Goal: Communication & Community: Answer question/provide support

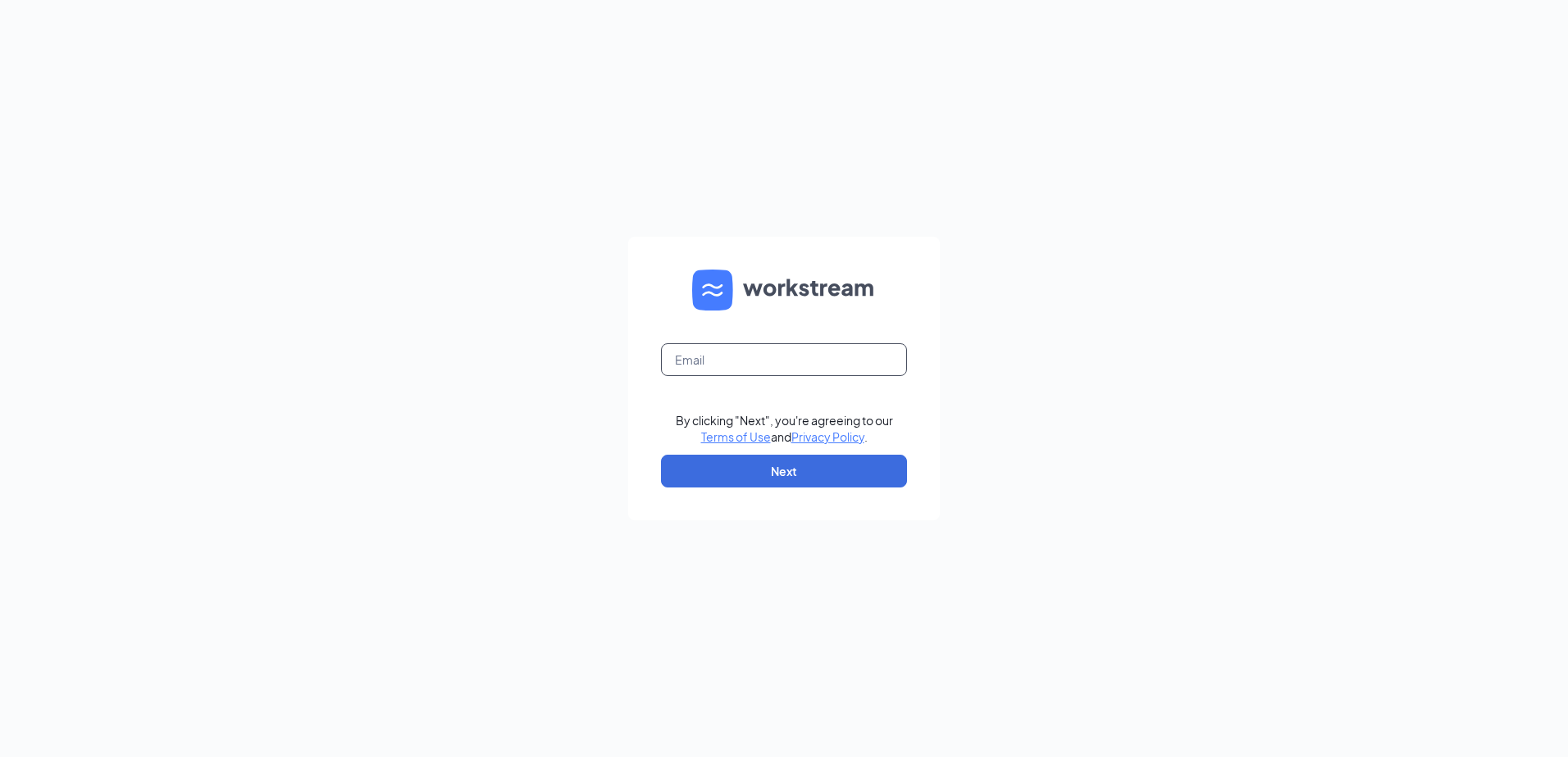
click at [702, 358] on input "text" at bounding box center [784, 360] width 246 height 33
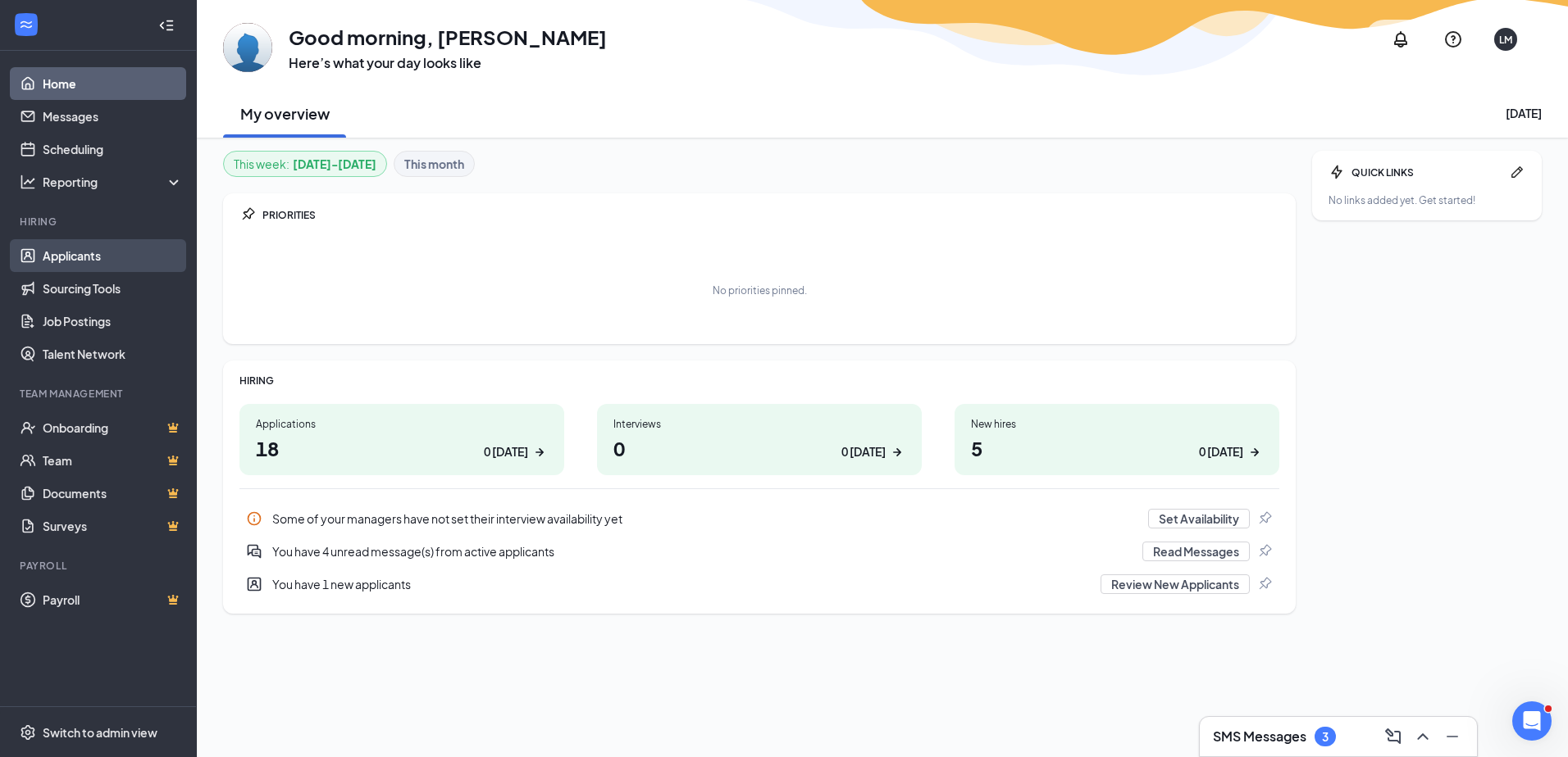
click at [64, 253] on link "Applicants" at bounding box center [112, 256] width 140 height 33
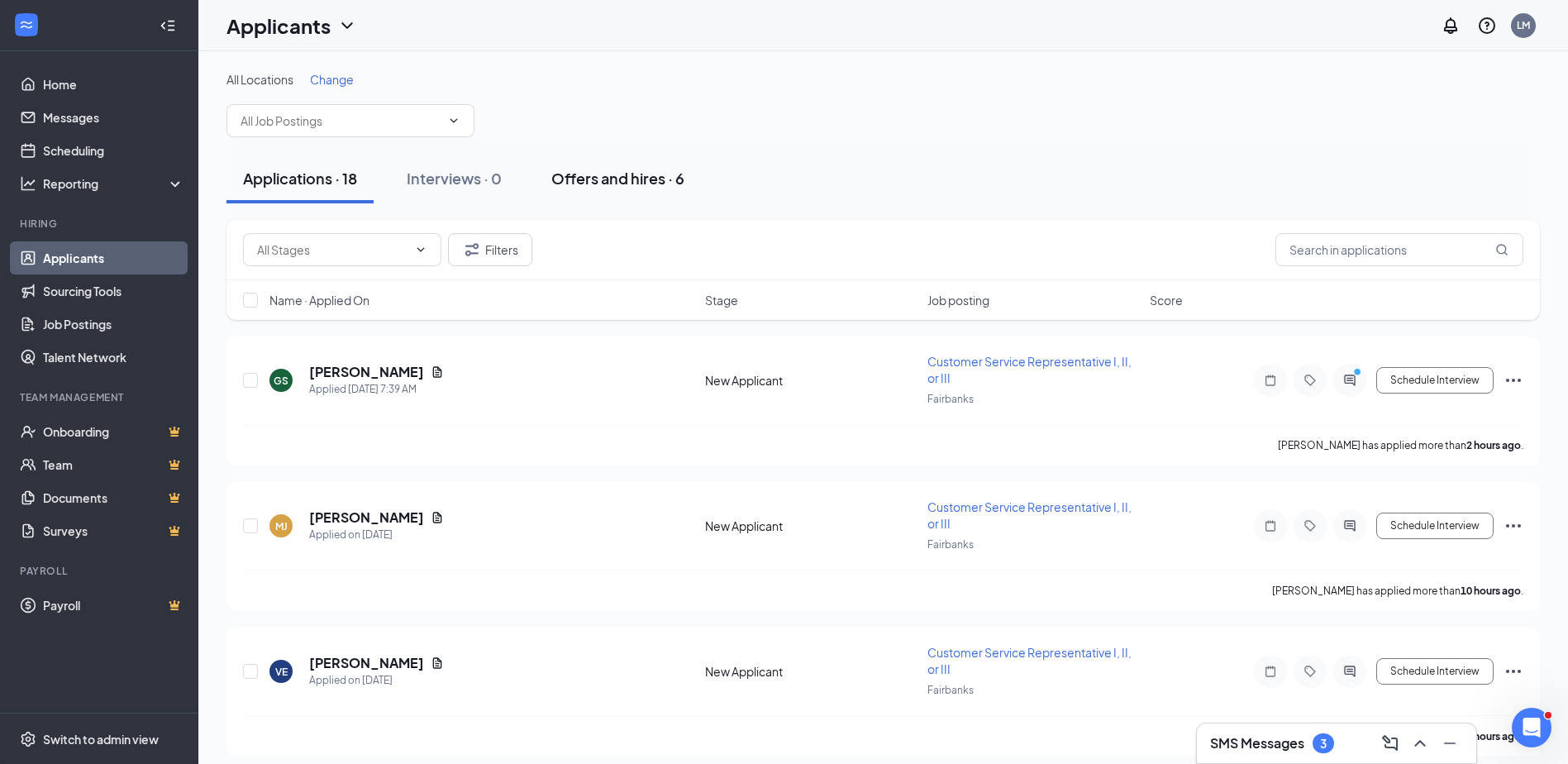
click at [600, 184] on div "Offers and hires · 6" at bounding box center [618, 178] width 133 height 21
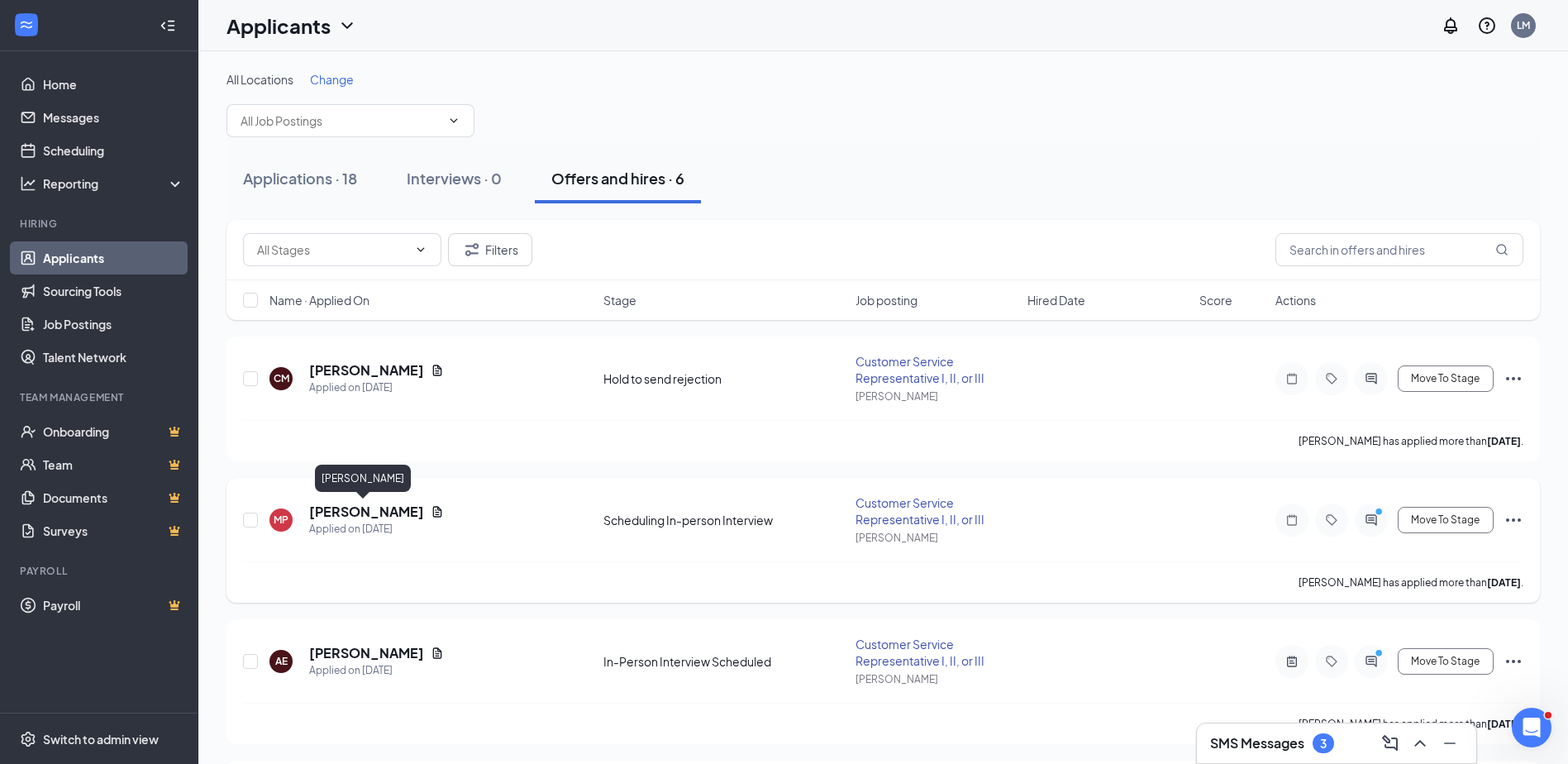
click at [344, 508] on h5 "Megan Palmer" at bounding box center [366, 512] width 115 height 18
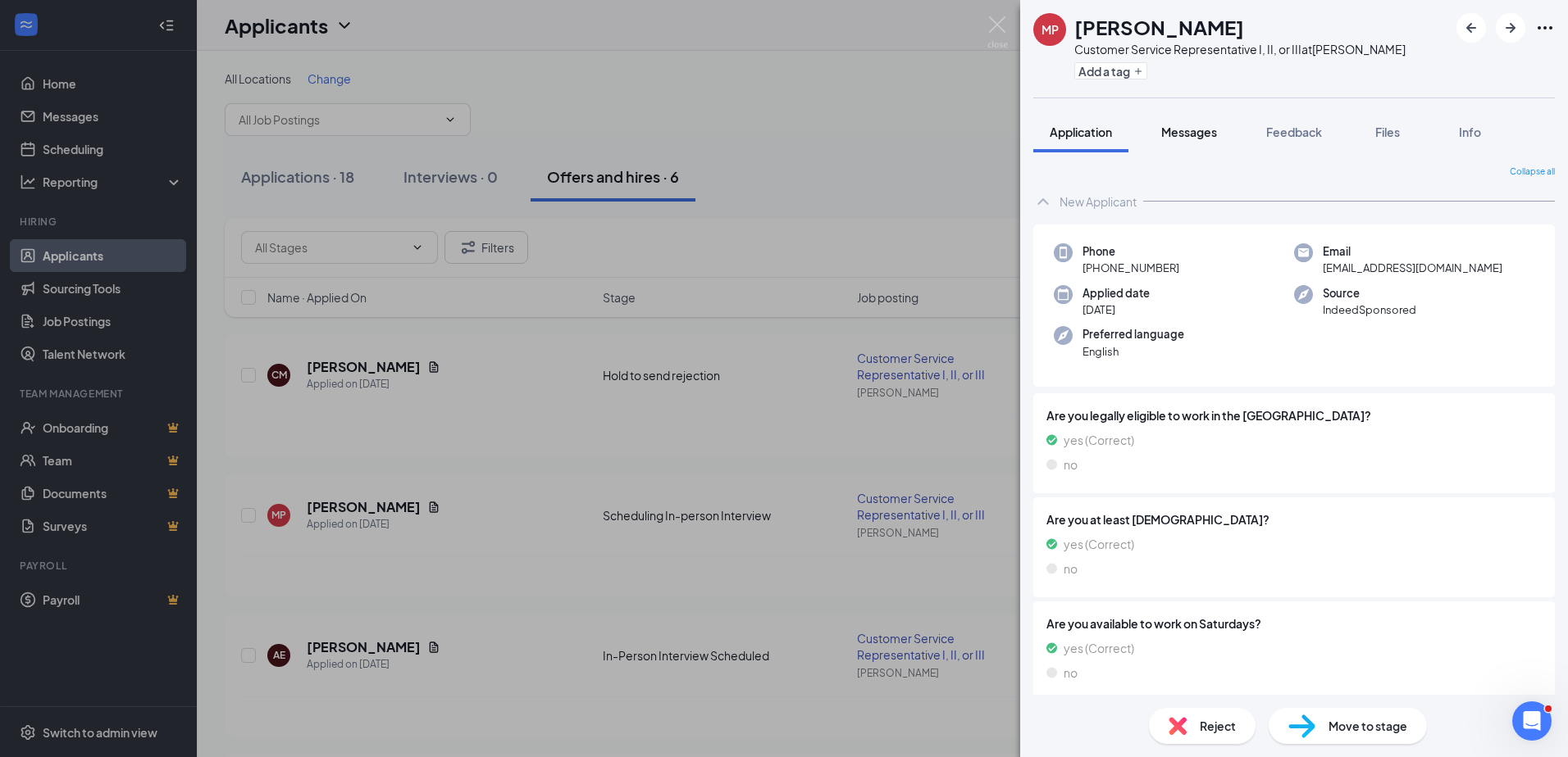
click at [1214, 140] on button "Messages" at bounding box center [1188, 132] width 88 height 41
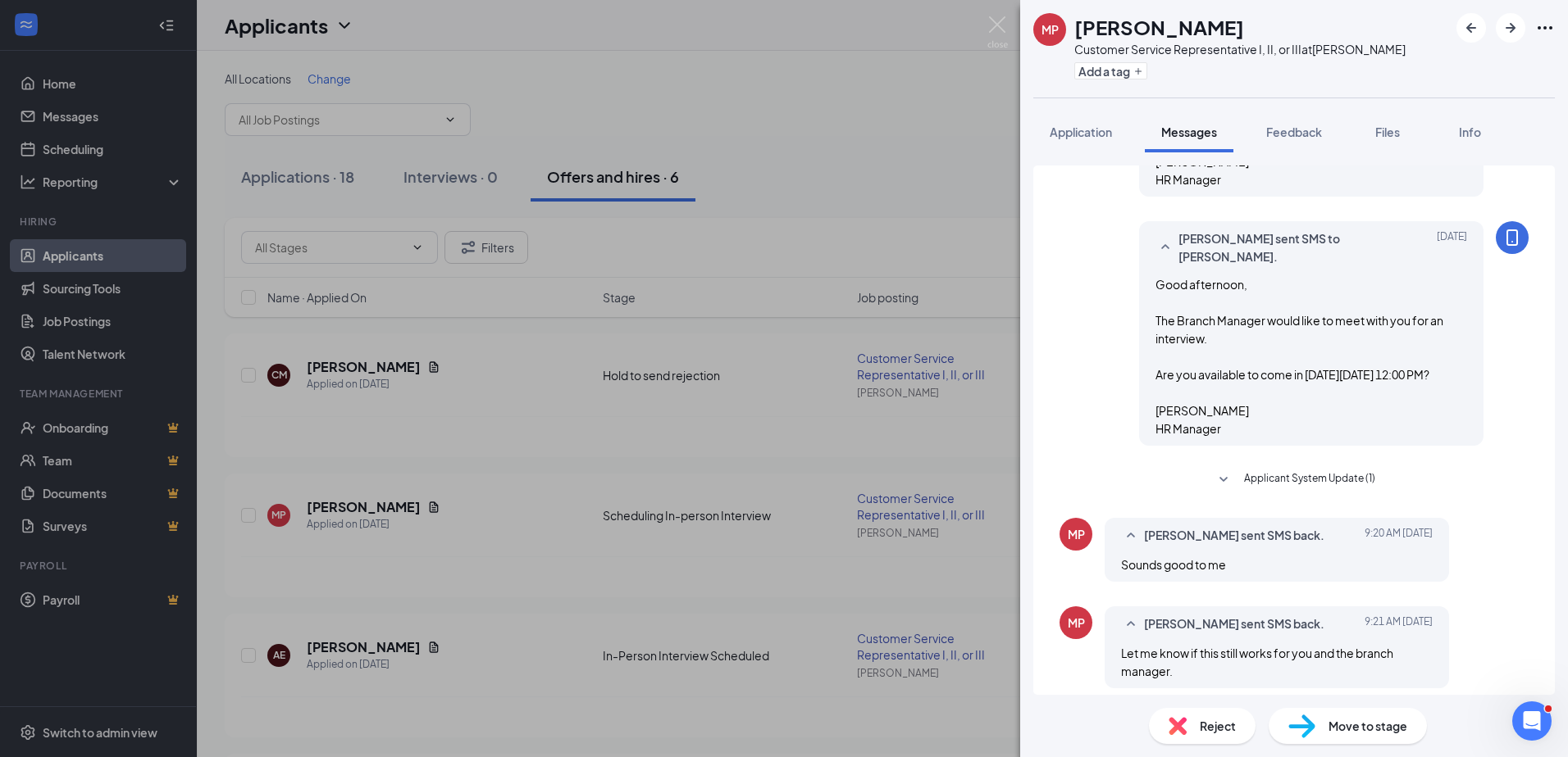
scroll to position [546, 0]
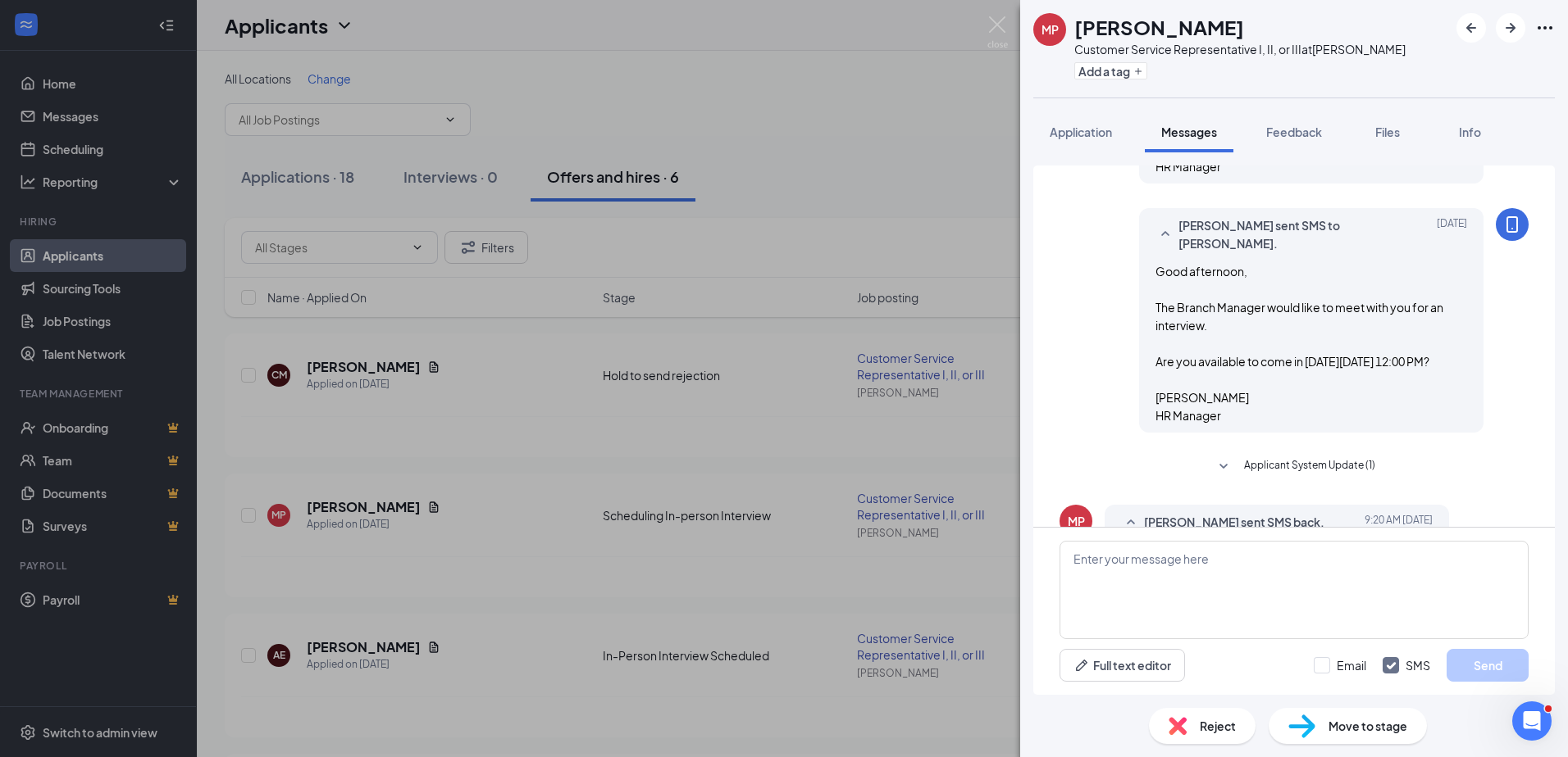
click at [355, 650] on div "MP Megan Palmer Customer Service Representative I, II, or III at Abbott Add a t…" at bounding box center [784, 378] width 1568 height 757
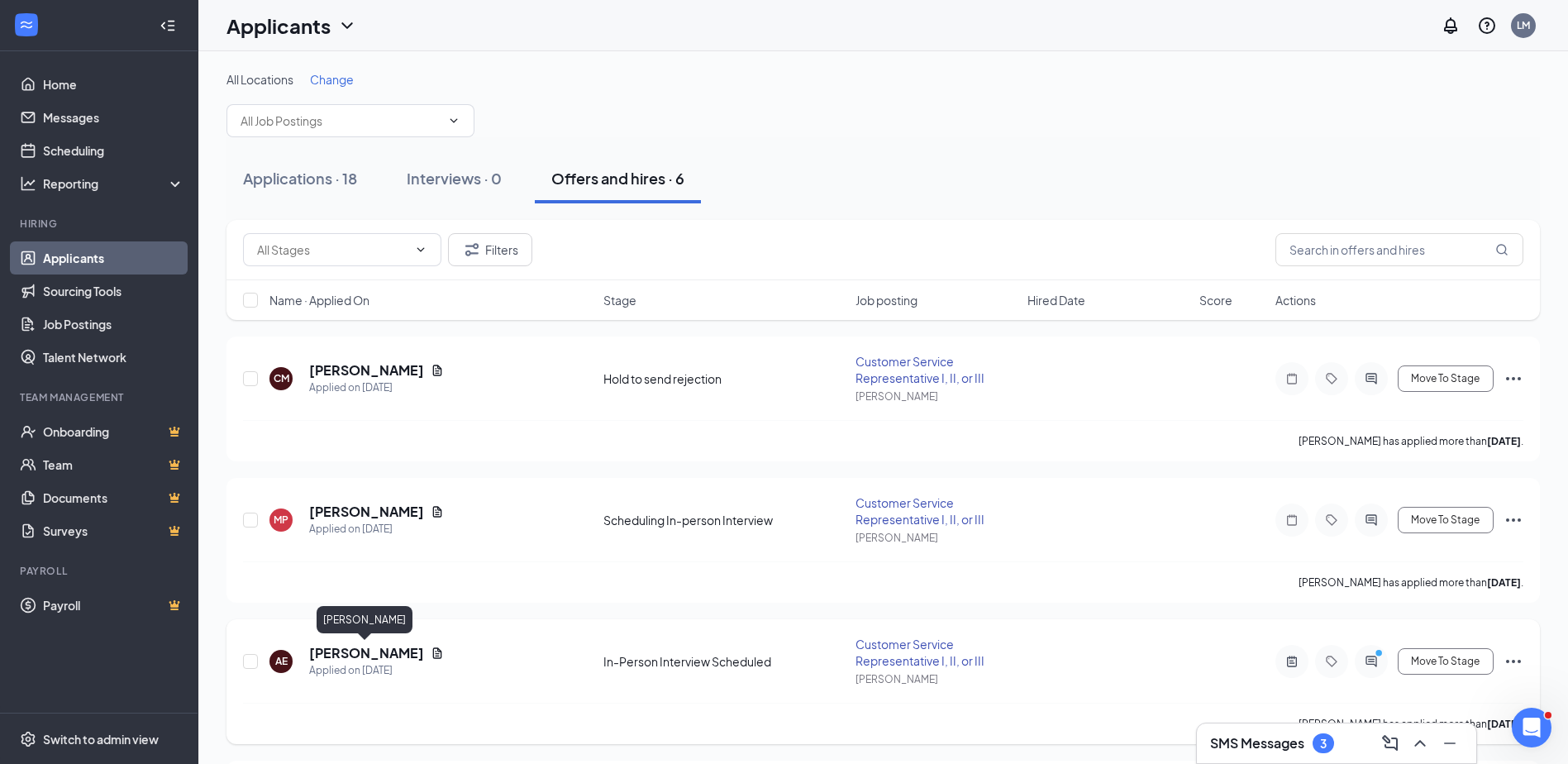
click at [356, 652] on h5 "Arieta Edwards" at bounding box center [366, 653] width 115 height 18
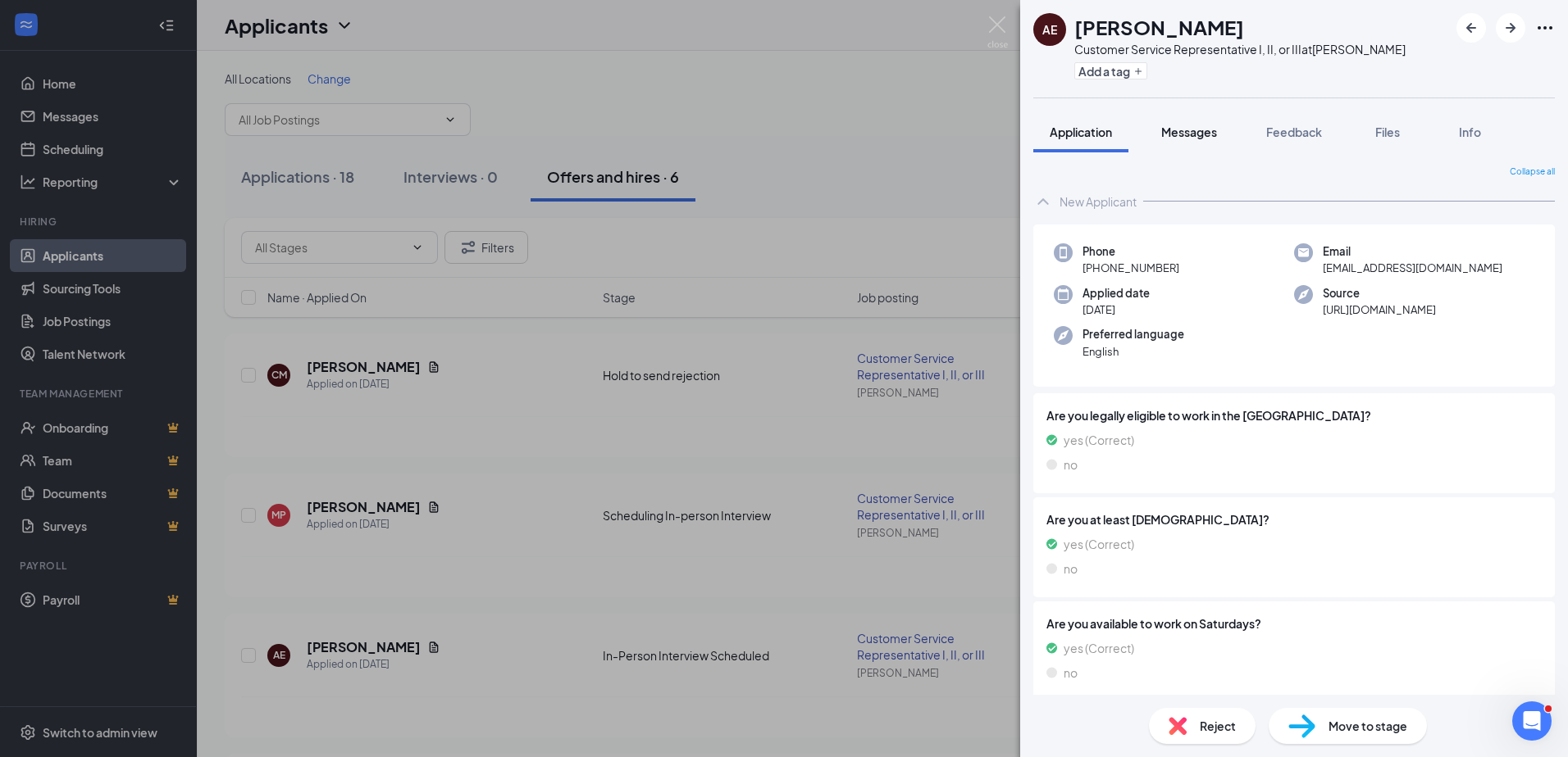
click at [1201, 138] on span "Messages" at bounding box center [1188, 131] width 56 height 15
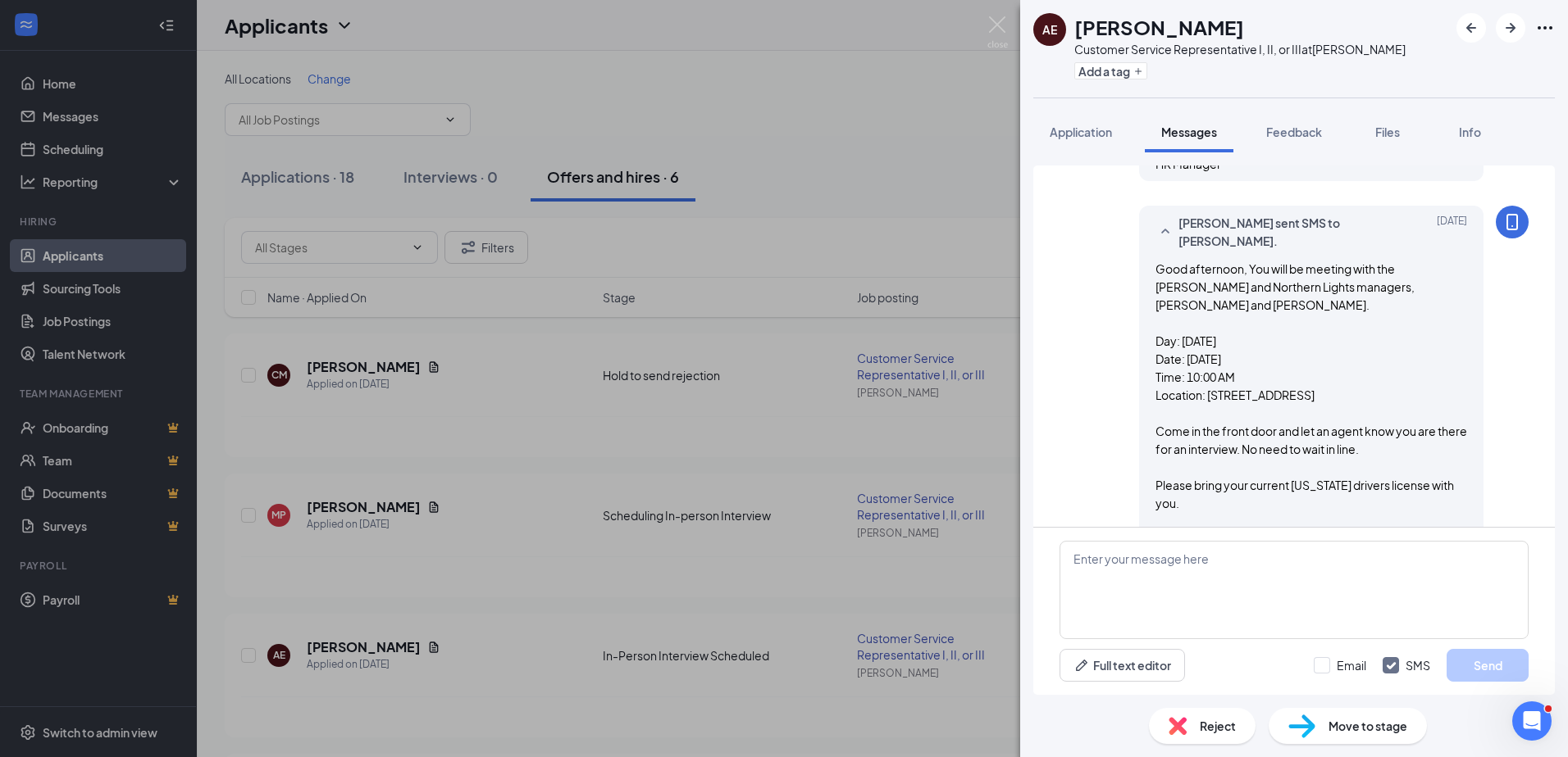
scroll to position [790, 0]
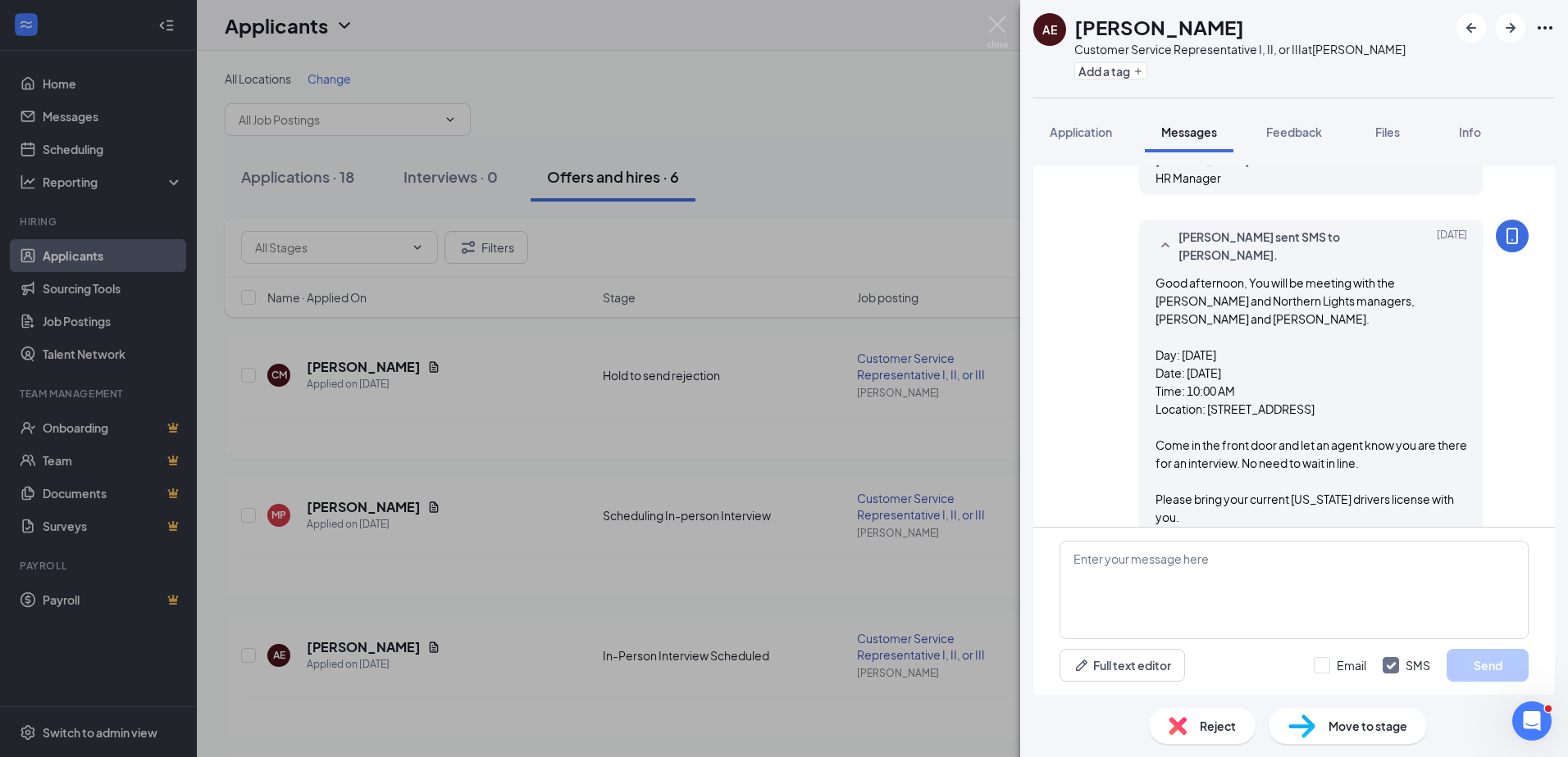
drag, startPoint x: 1225, startPoint y: 324, endPoint x: 1133, endPoint y: 232, distance: 130.1
click at [1139, 232] on div "Lee Mills sent SMS to Arieta Edwards. Oct 14 Good afternoon, You will be meetin…" at bounding box center [1310, 422] width 344 height 405
copy span "Good afternoon, You will be meeting with the Abbott and Northern Lights manager…"
click at [336, 506] on div "AE Arieta Edwards Customer Service Representative I, II, or III at Abbott Add a…" at bounding box center [784, 378] width 1568 height 757
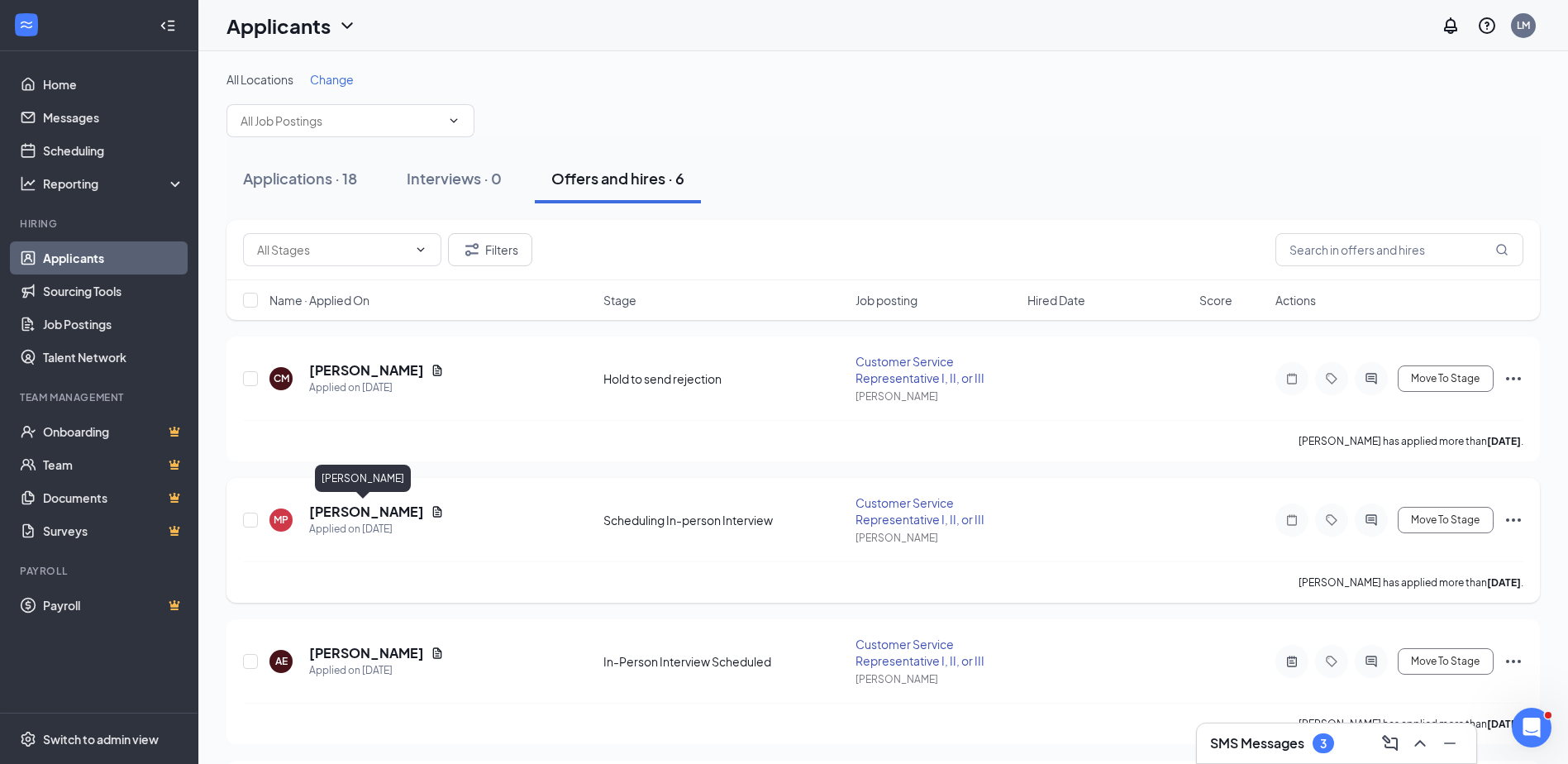
click at [339, 515] on h5 "Megan Palmer" at bounding box center [366, 512] width 115 height 18
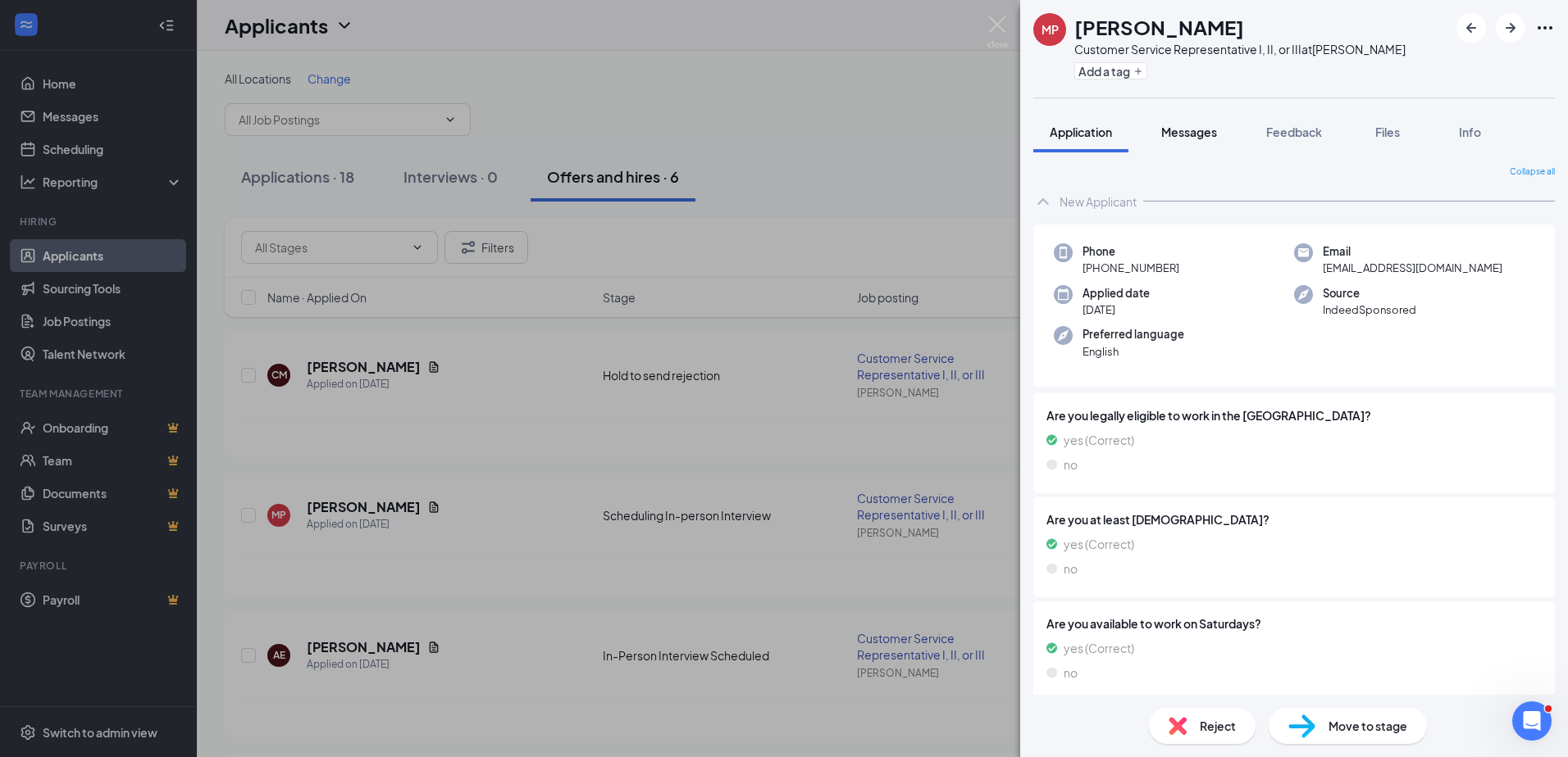
click at [1195, 130] on span "Messages" at bounding box center [1188, 131] width 56 height 15
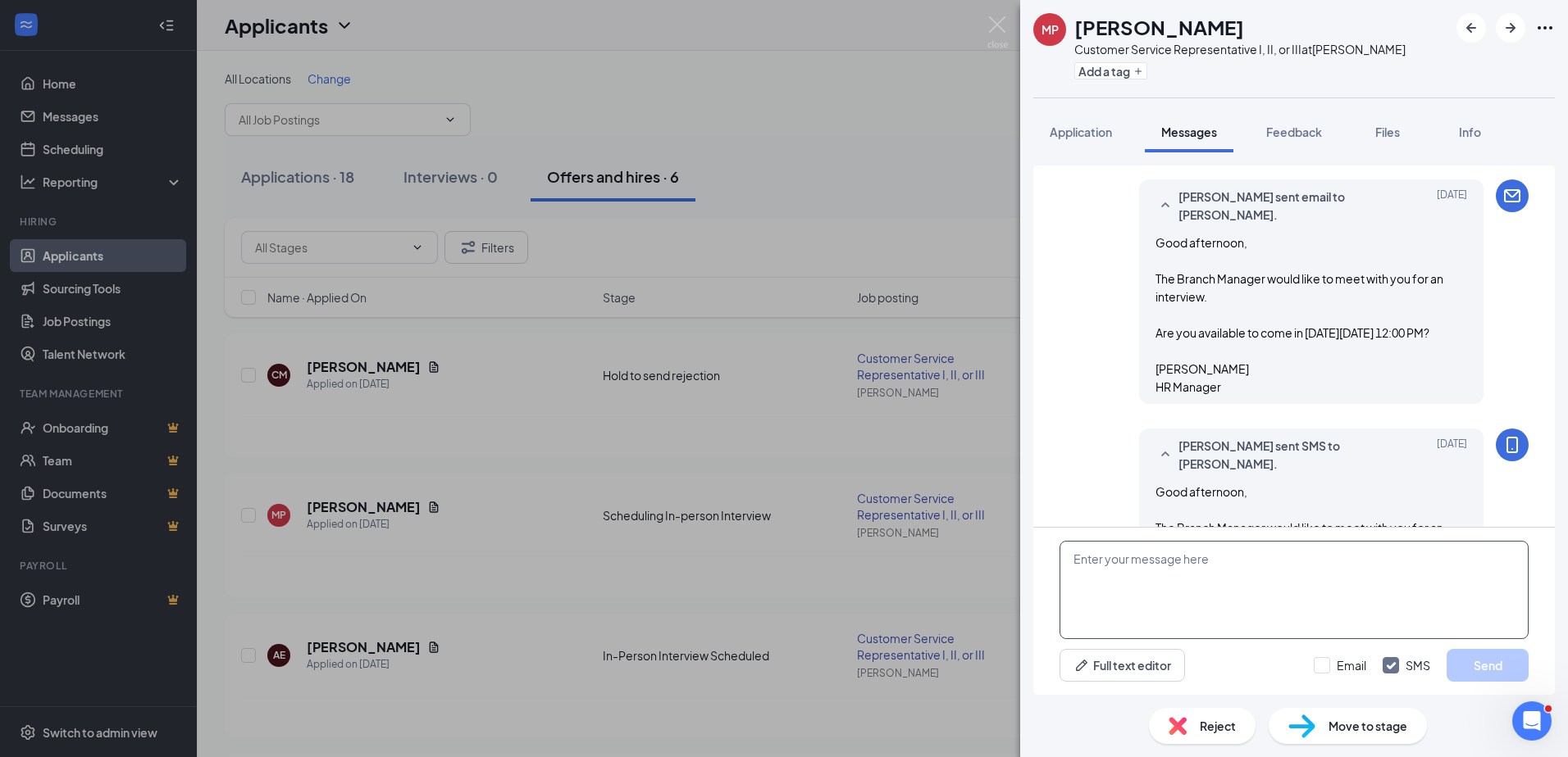
scroll to position [714, 0]
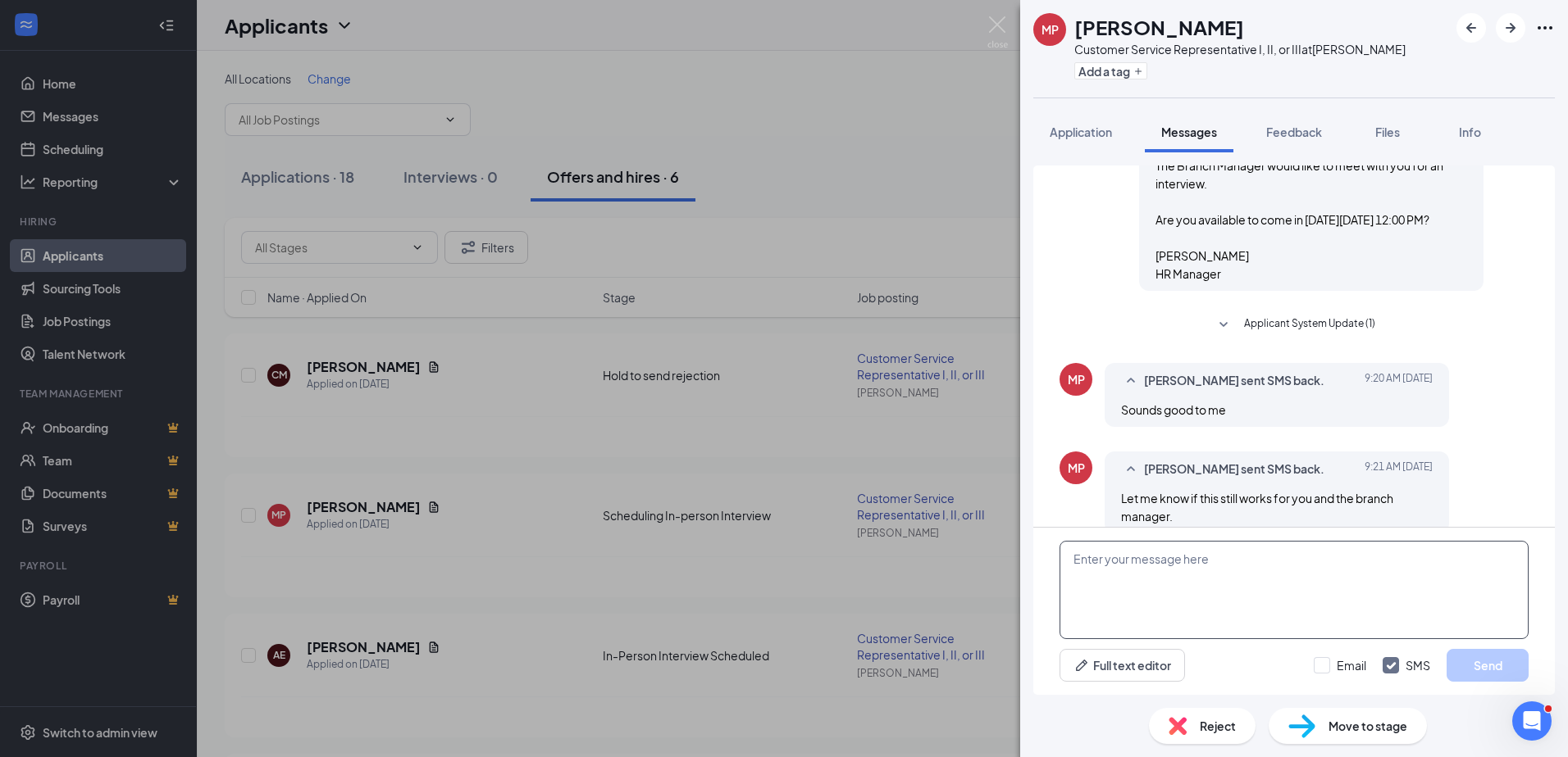
click at [1127, 566] on textarea at bounding box center [1294, 590] width 469 height 99
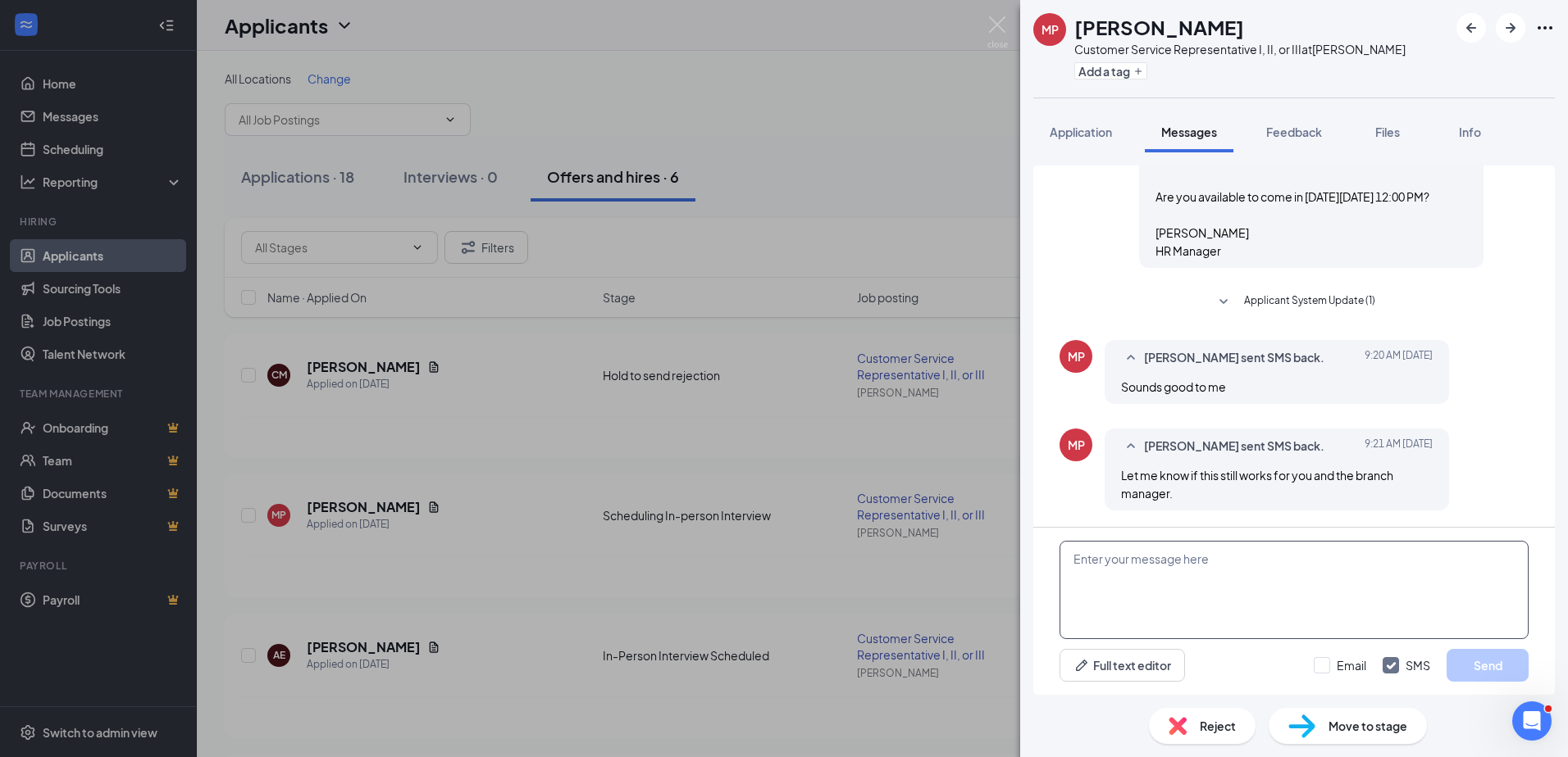
paste textarea "Good afternoon, You will be meeting with the Abbott and Northern Lights manager…"
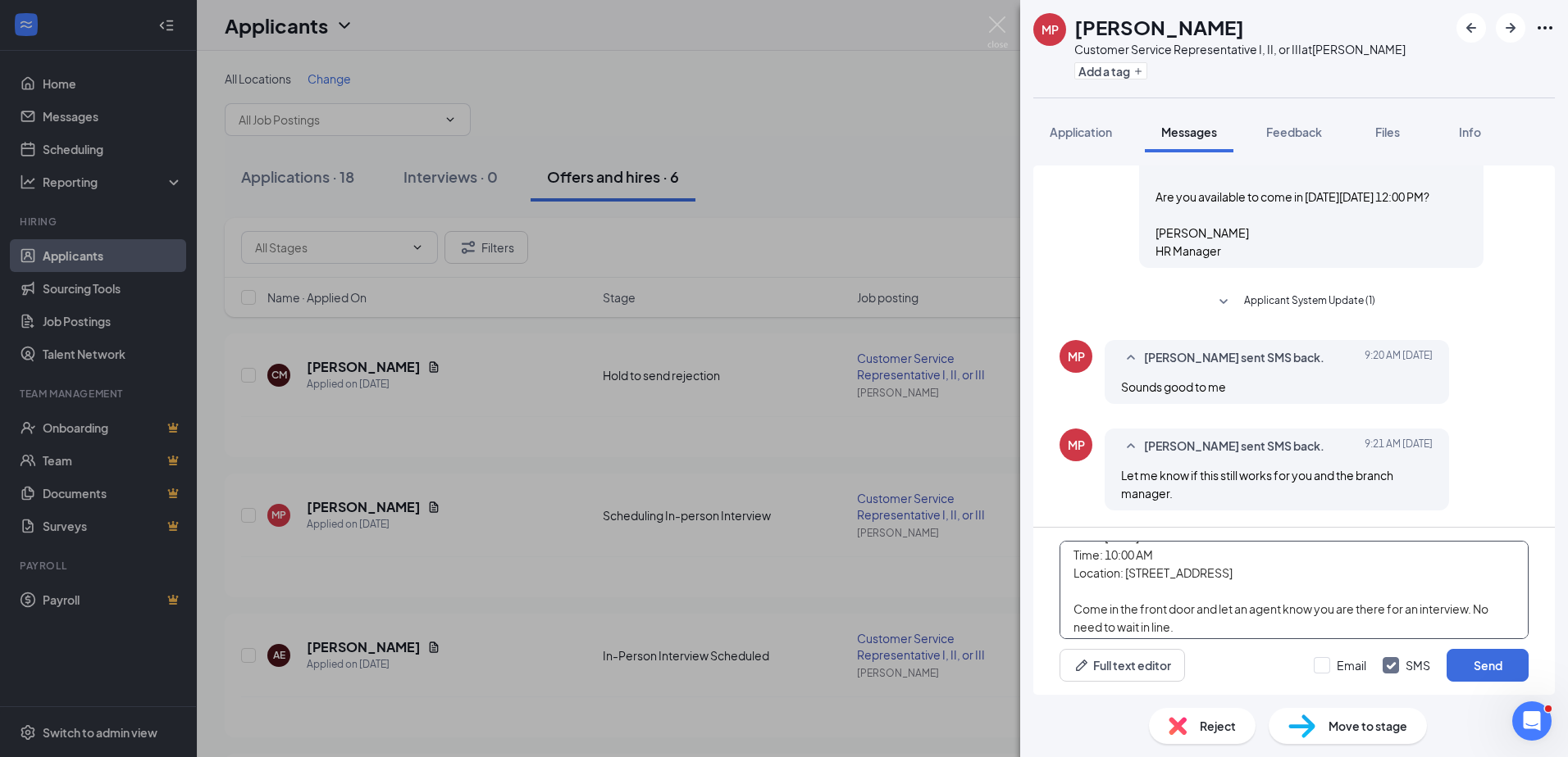
scroll to position [0, 0]
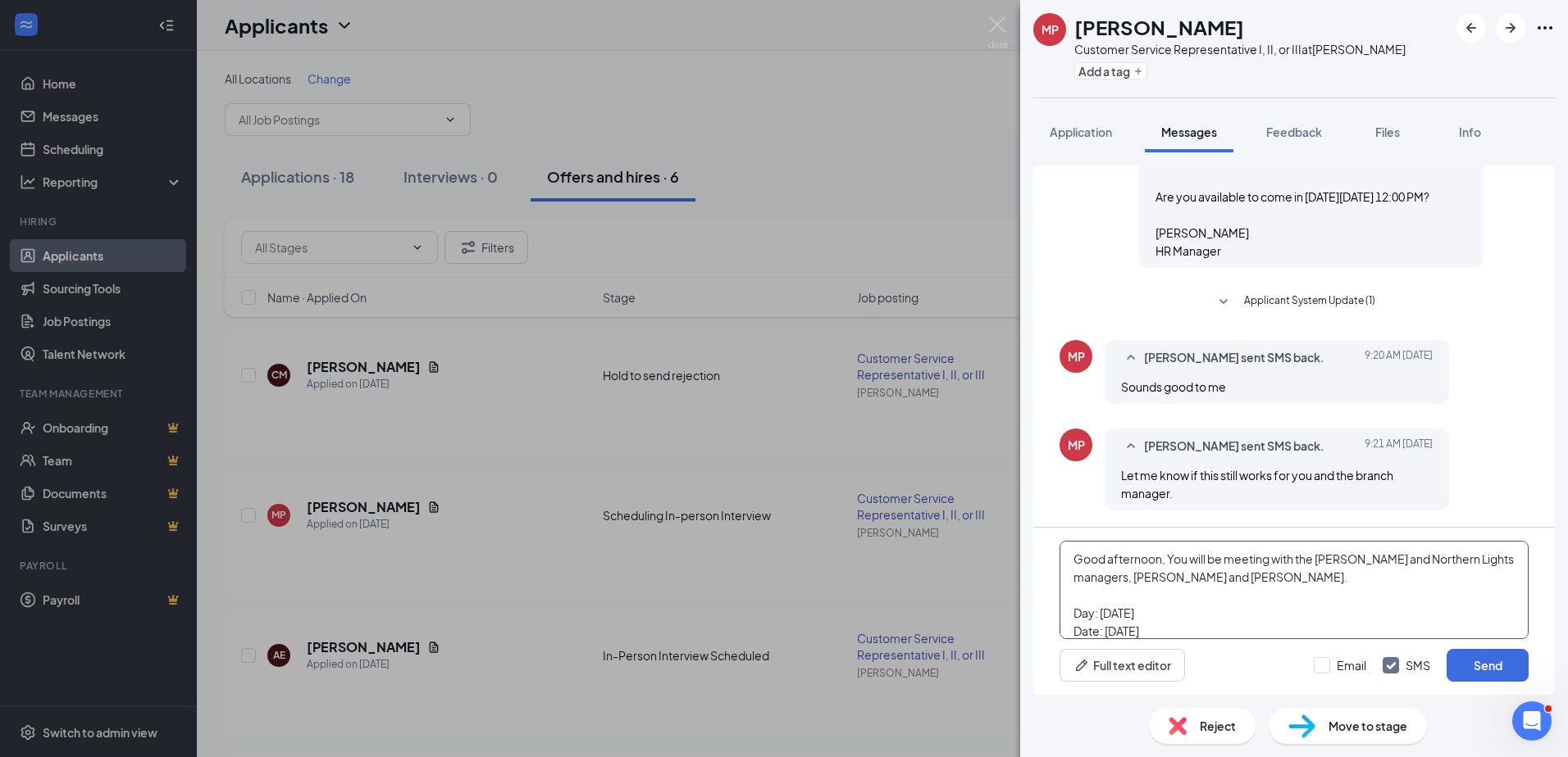
click at [1159, 557] on textarea "Good afternoon, You will be meeting with the Abbott and Northern Lights manager…" at bounding box center [1294, 590] width 469 height 99
click at [1340, 558] on textarea "Good morning and thanks for getting back to me, You will be meeting with the Ab…" at bounding box center [1294, 590] width 469 height 99
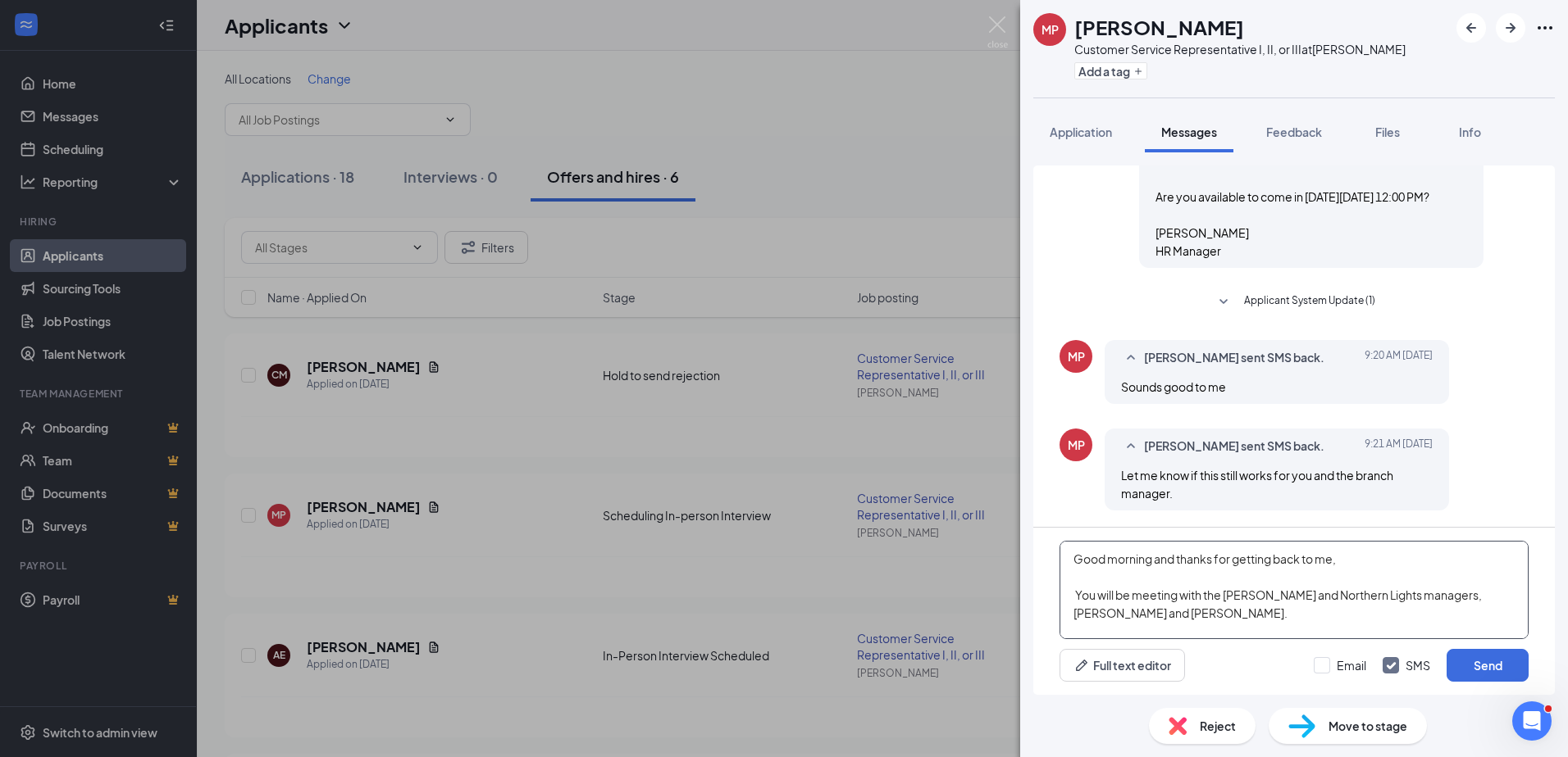
click at [1126, 612] on textarea "Good morning and thanks for getting back to me, You will be meeting with the Ab…" at bounding box center [1294, 590] width 469 height 99
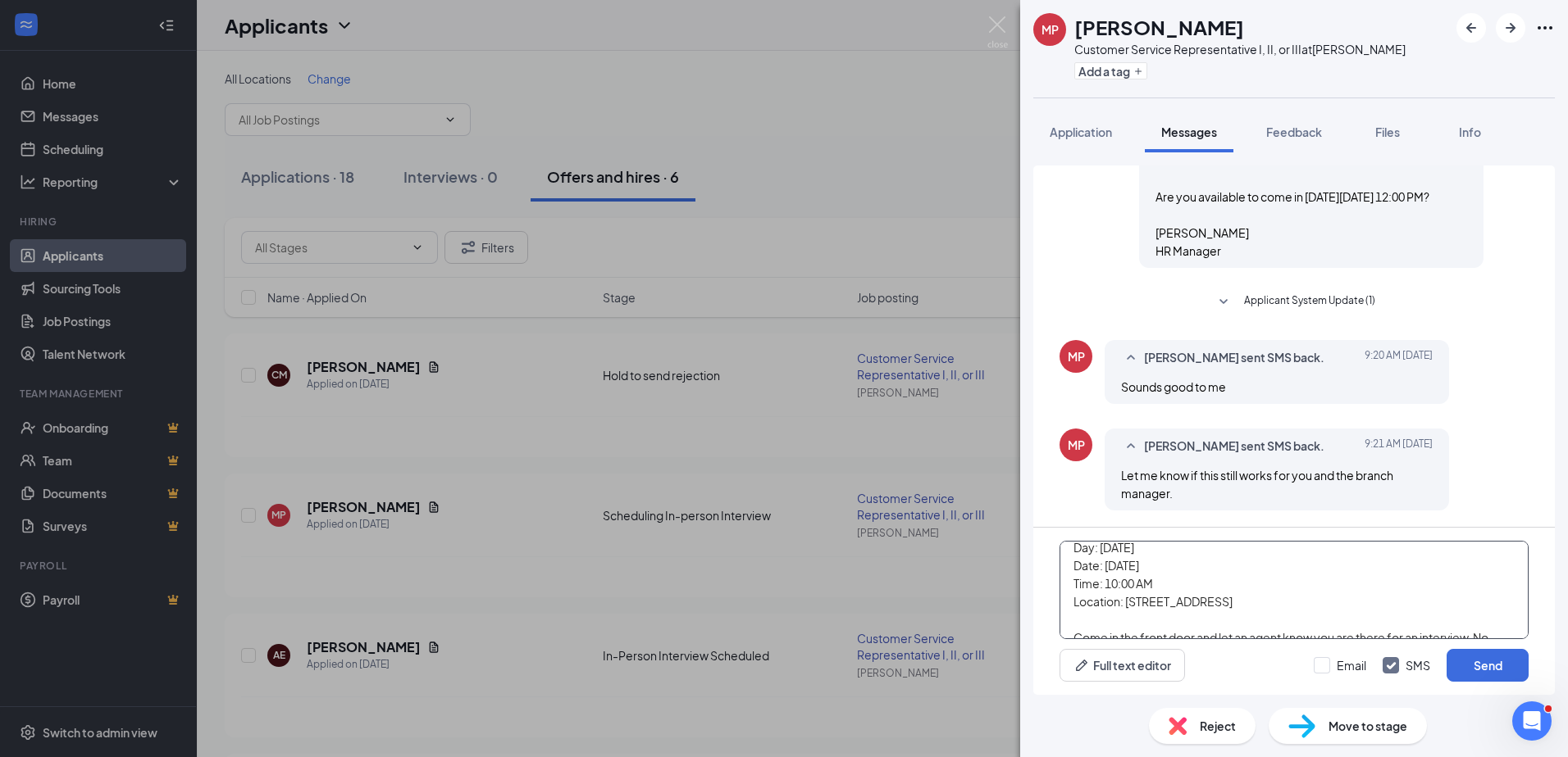
scroll to position [82, 0]
click at [1115, 620] on textarea "Good morning and thanks for getting back to me, You will be meeting with the Ab…" at bounding box center [1294, 590] width 469 height 99
click at [1158, 620] on textarea "Good morning and thanks for getting back to me, You will be meeting with the Ab…" at bounding box center [1294, 590] width 469 height 99
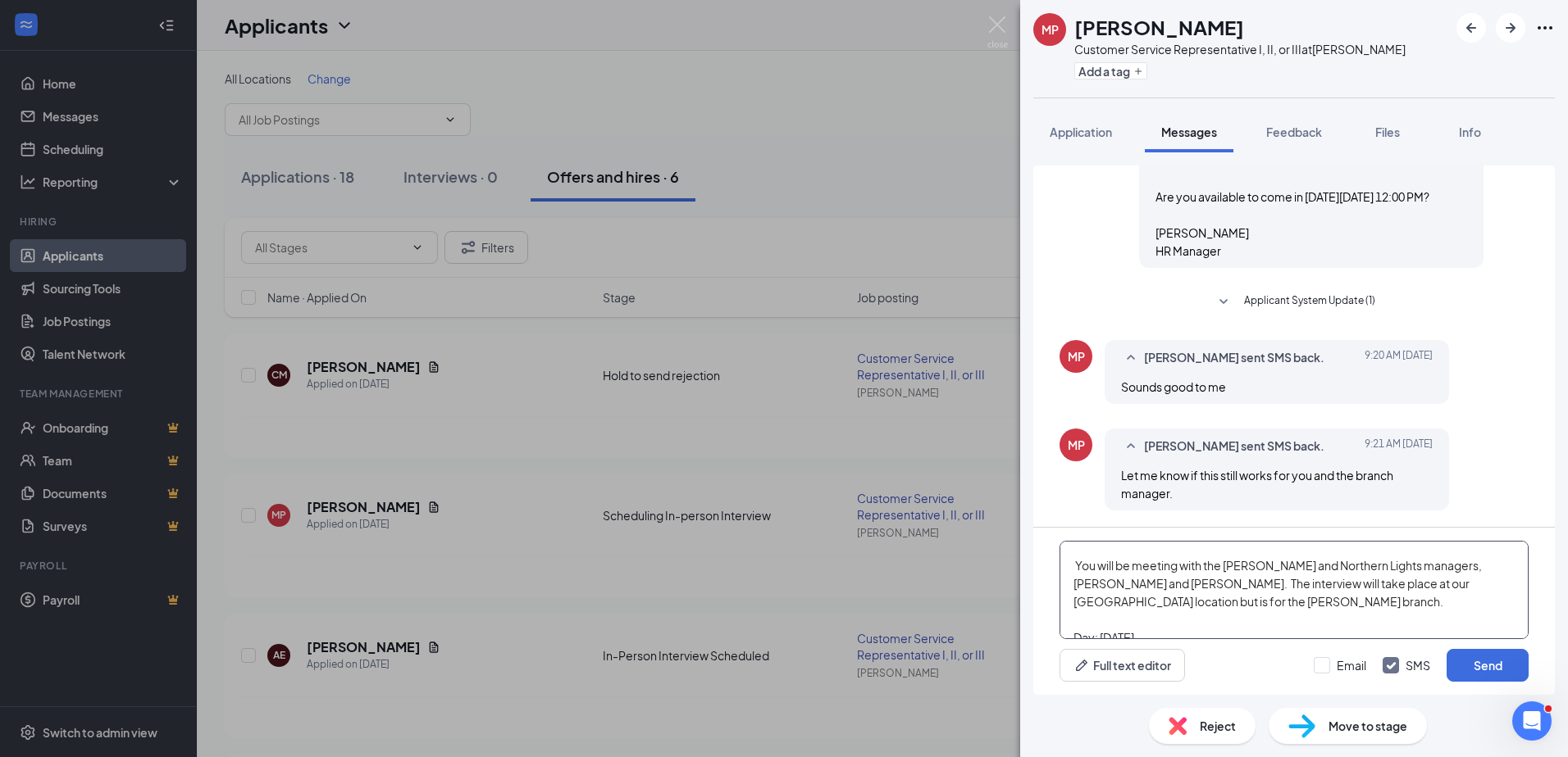
scroll to position [0, 0]
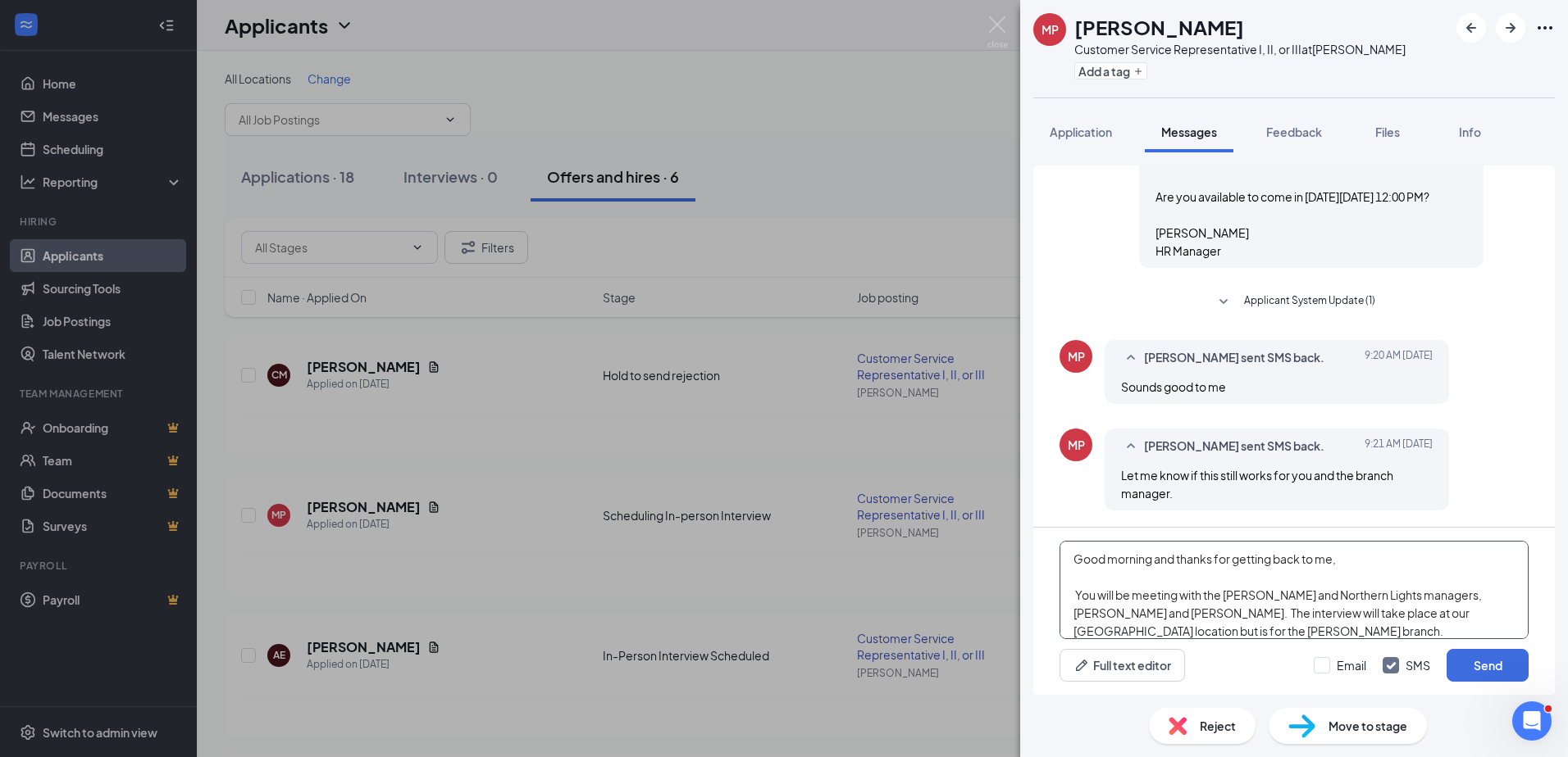
click at [1451, 610] on textarea "Good morning and thanks for getting back to me, You will be meeting with the Ab…" at bounding box center [1294, 590] width 469 height 99
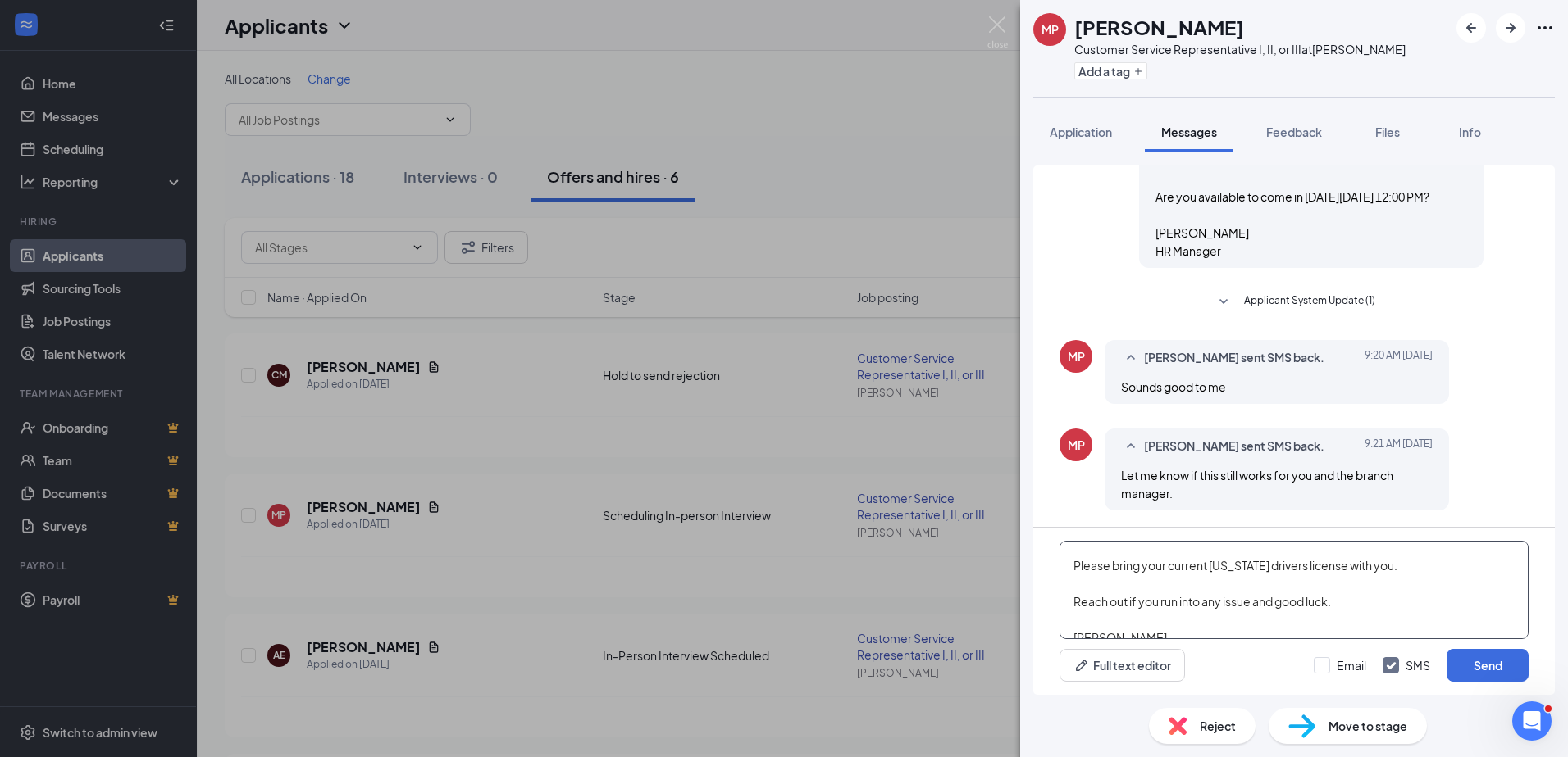
scroll to position [281, 0]
type textarea "Good morning and thanks for getting back to me, You will be meeting with the Ab…"
click at [1327, 665] on input "Email" at bounding box center [1340, 665] width 52 height 16
checkbox input "true"
click at [1490, 666] on button "Send" at bounding box center [1486, 665] width 82 height 33
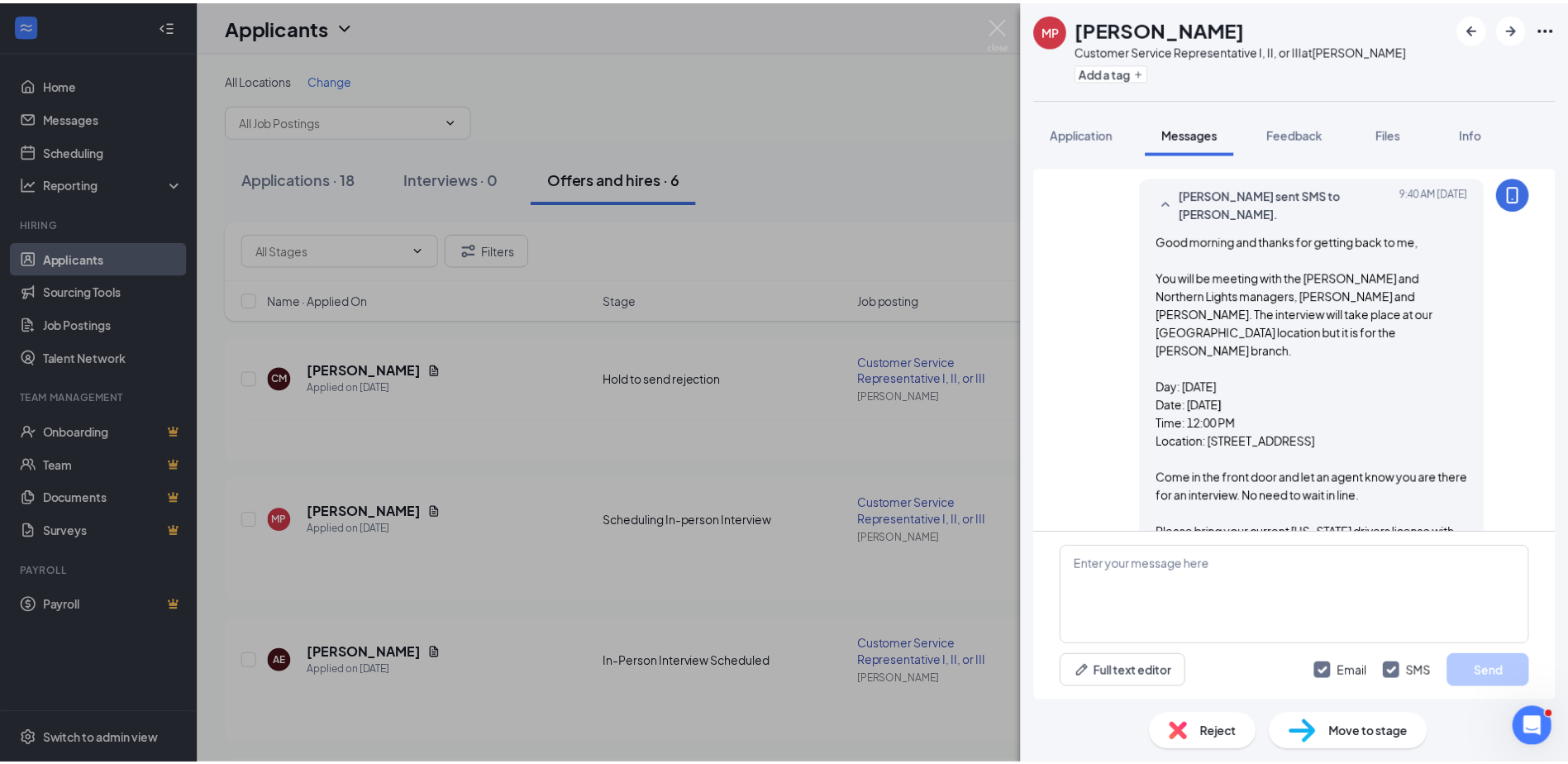
scroll to position [1663, 0]
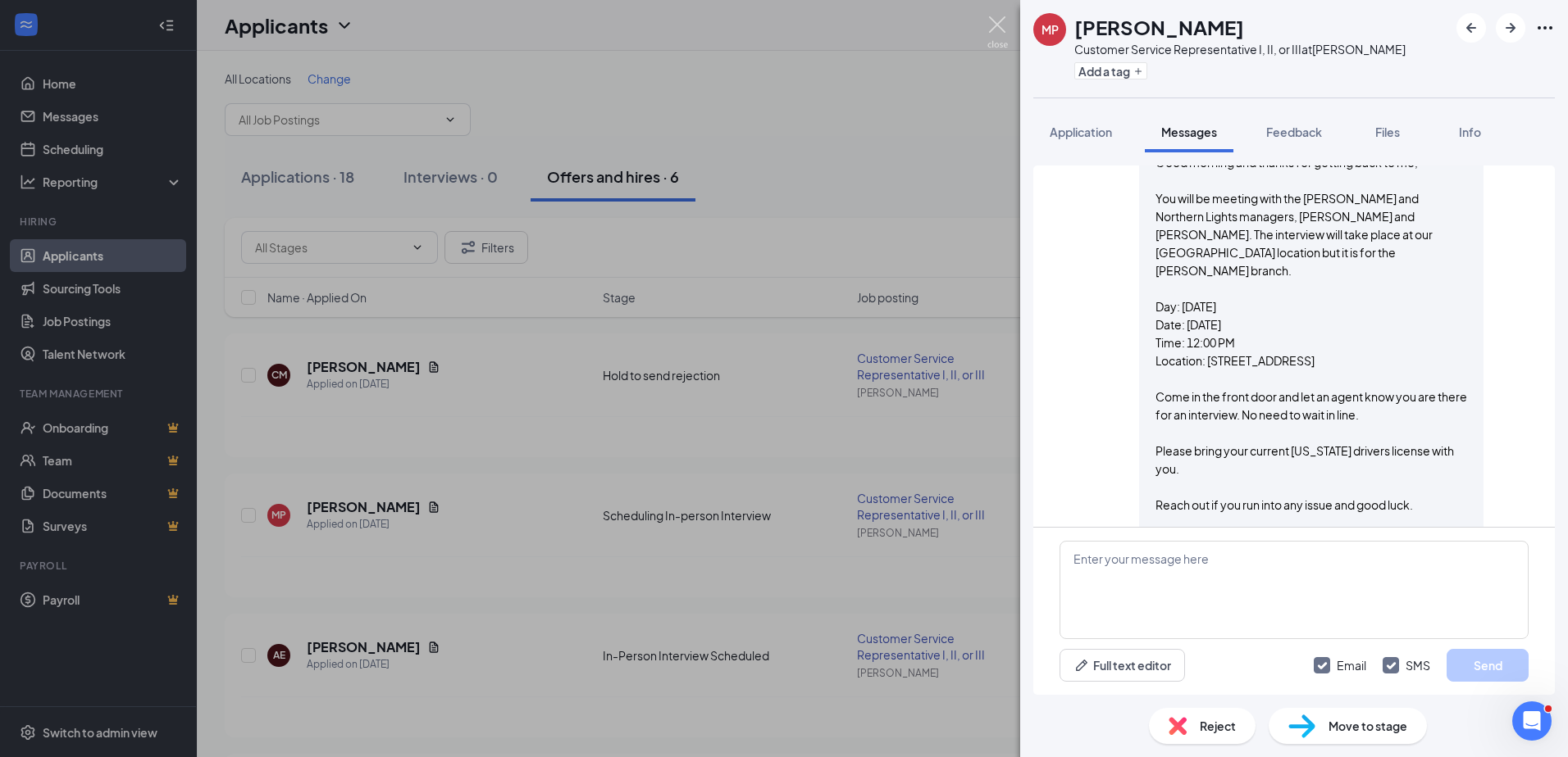
click at [1002, 22] on img at bounding box center [998, 32] width 21 height 32
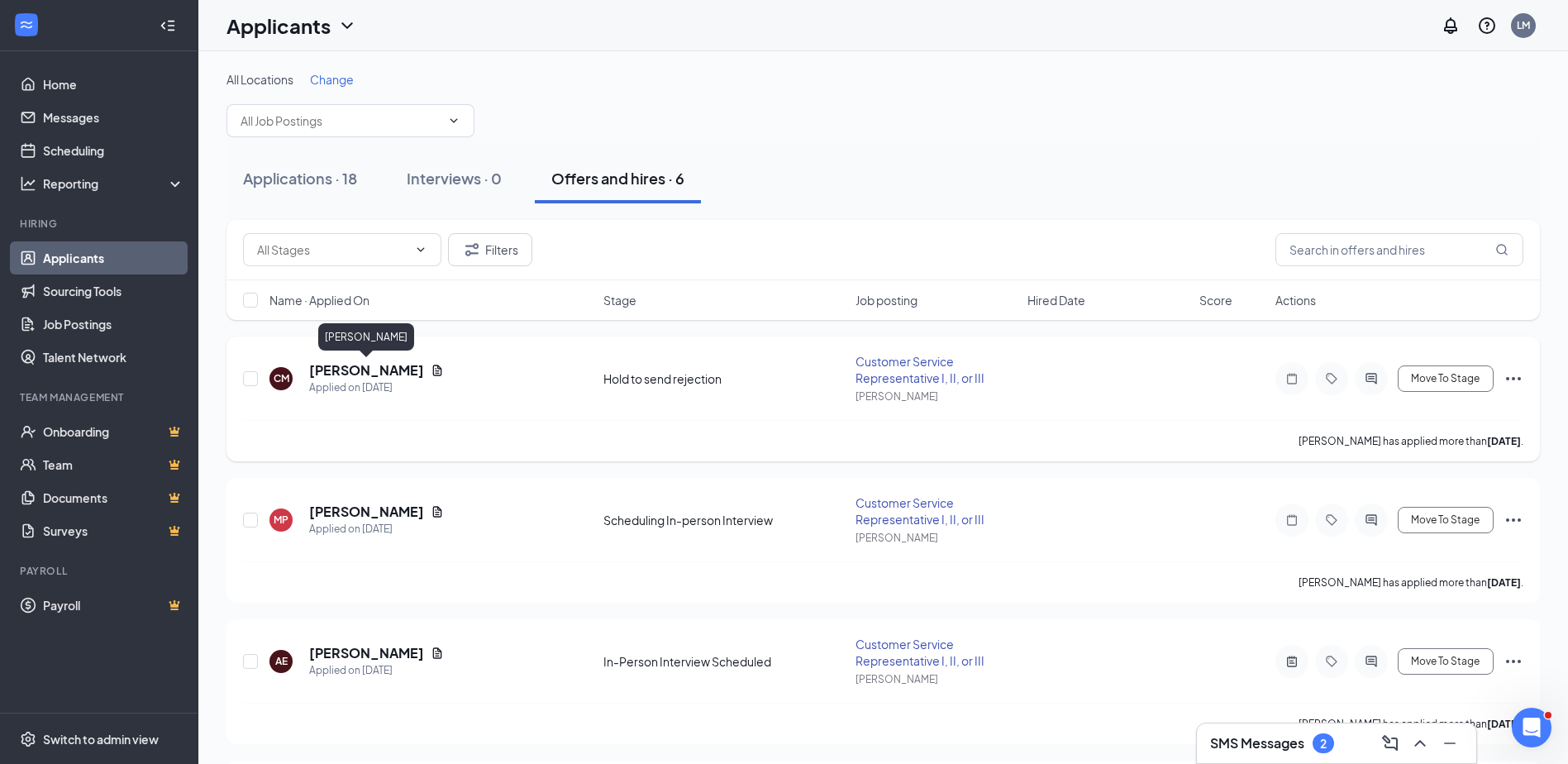
click at [339, 365] on h5 "Charina McCollum" at bounding box center [366, 370] width 115 height 18
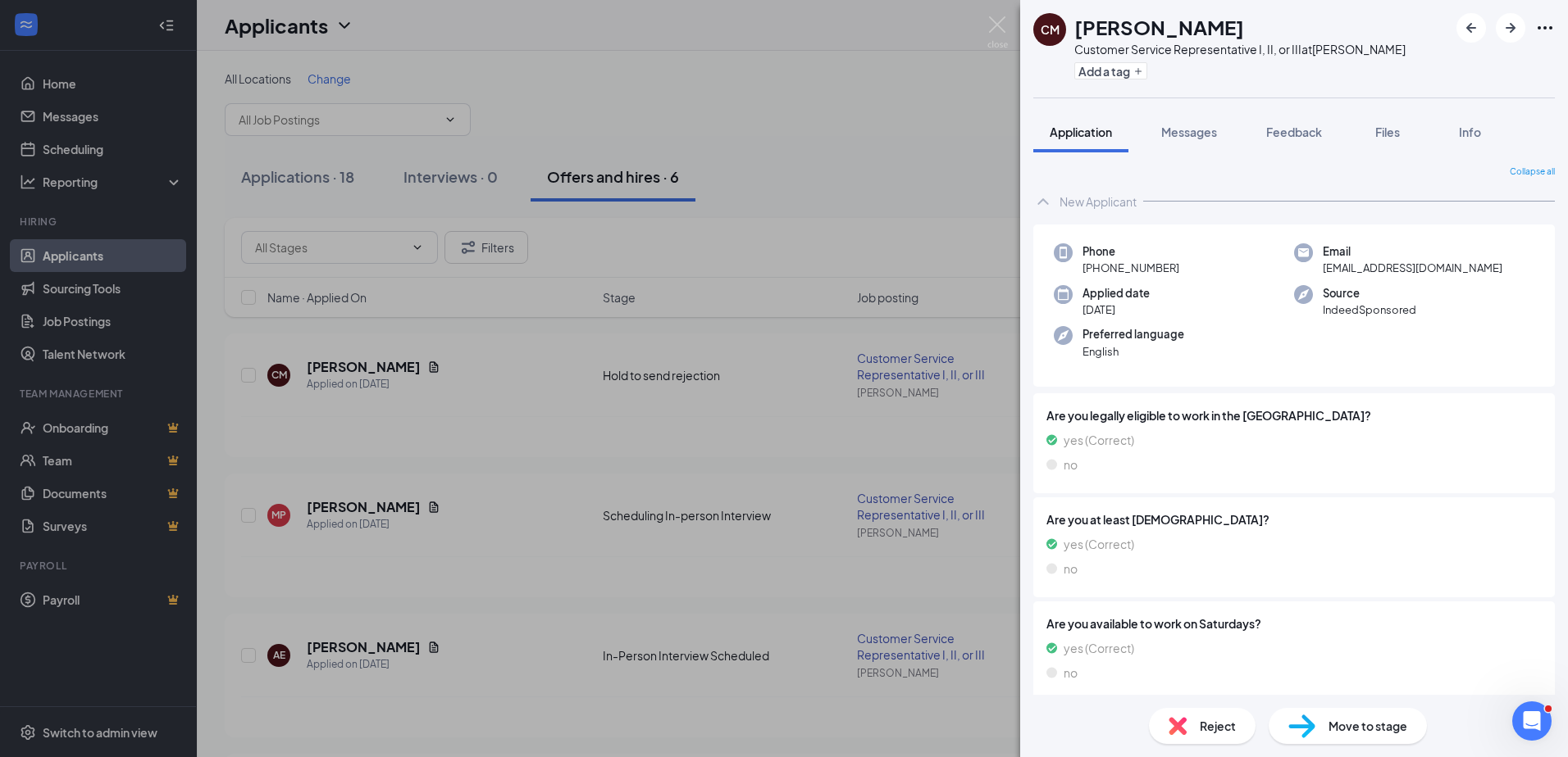
click at [1211, 724] on span "Reject" at bounding box center [1218, 725] width 36 height 18
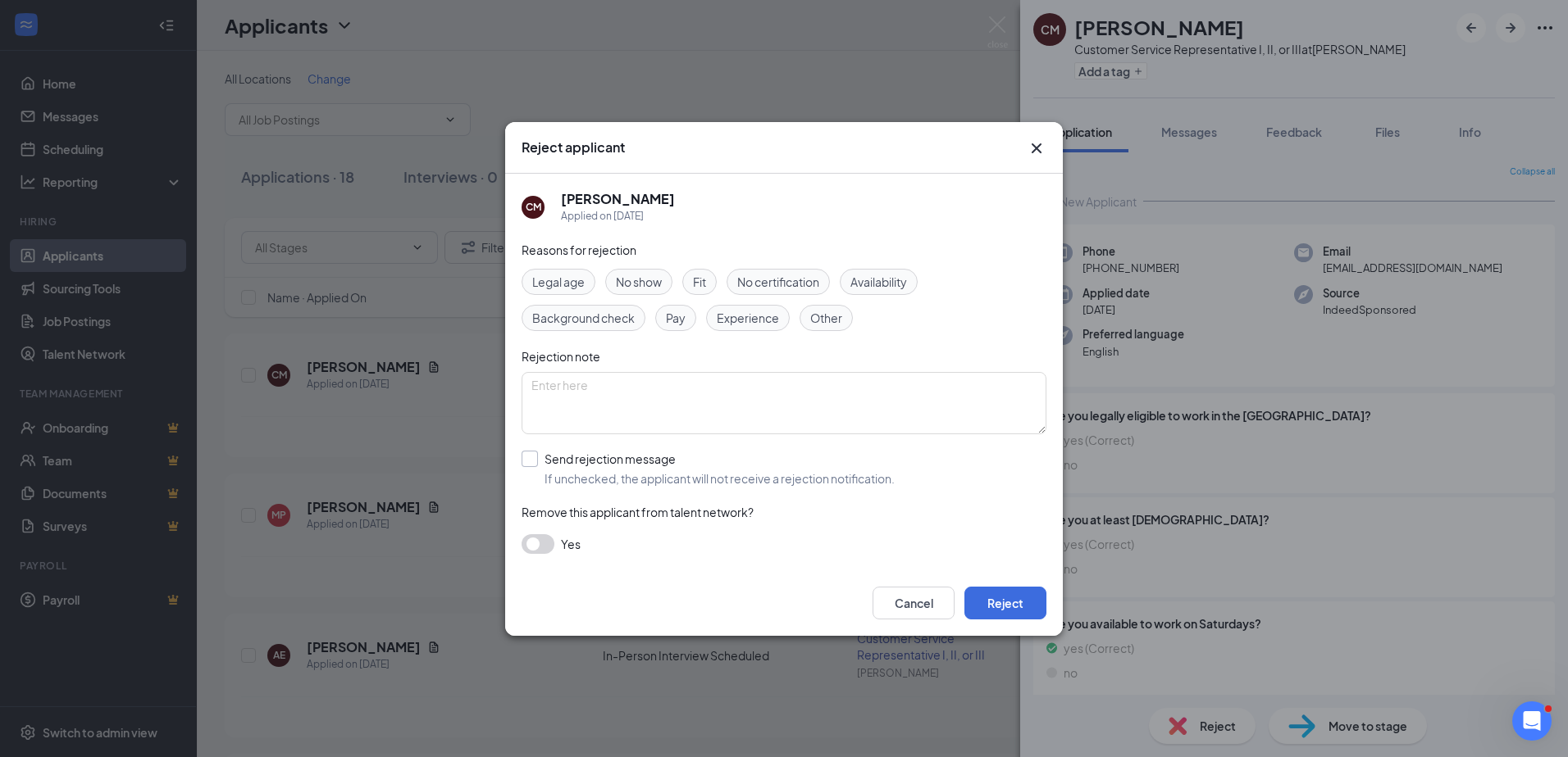
click at [533, 458] on input "Send rejection message If unchecked, the applicant will not receive a rejection…" at bounding box center [708, 469] width 373 height 36
checkbox input "true"
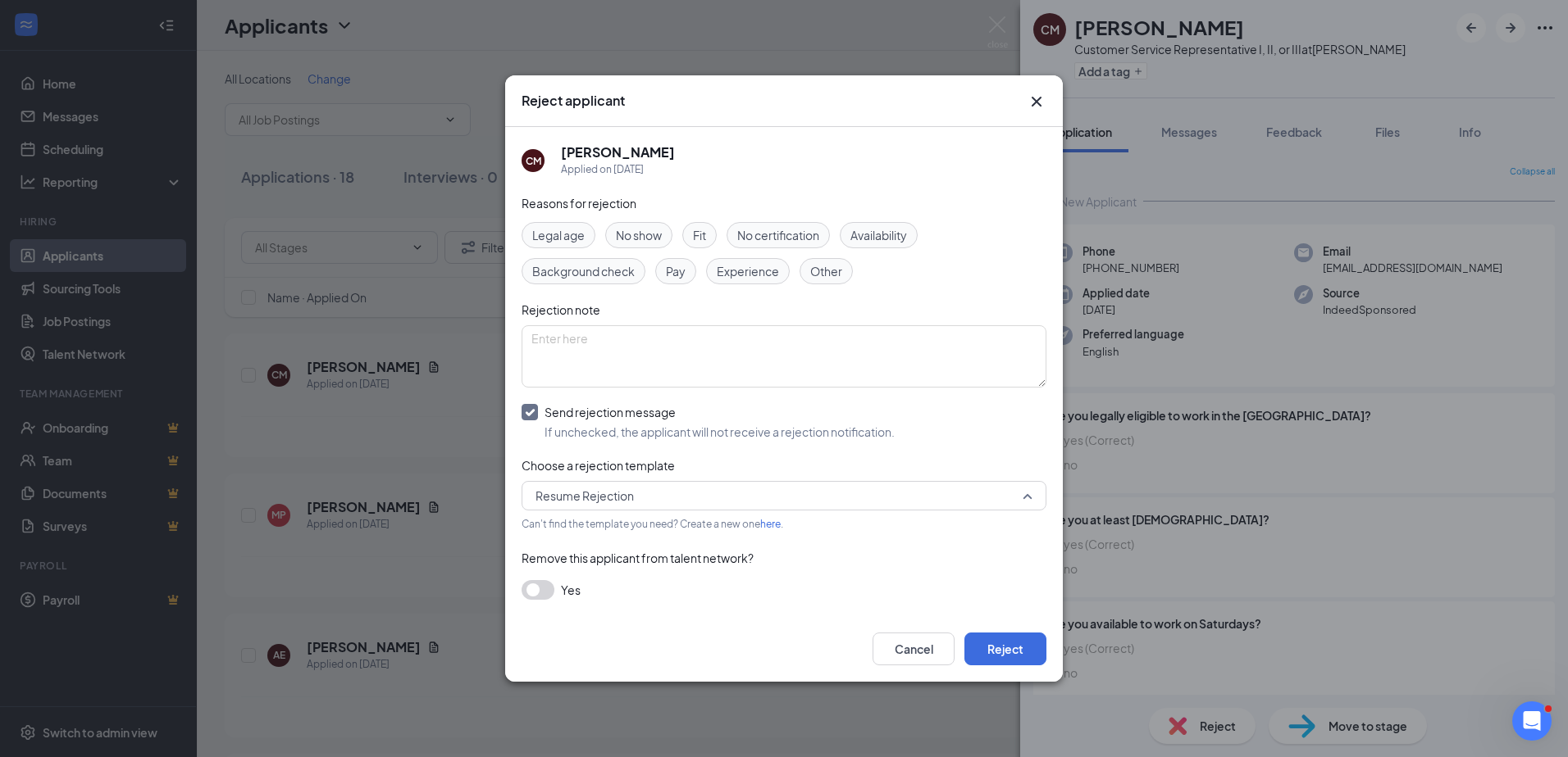
click at [1027, 492] on span "Resume Rejection" at bounding box center [784, 495] width 497 height 25
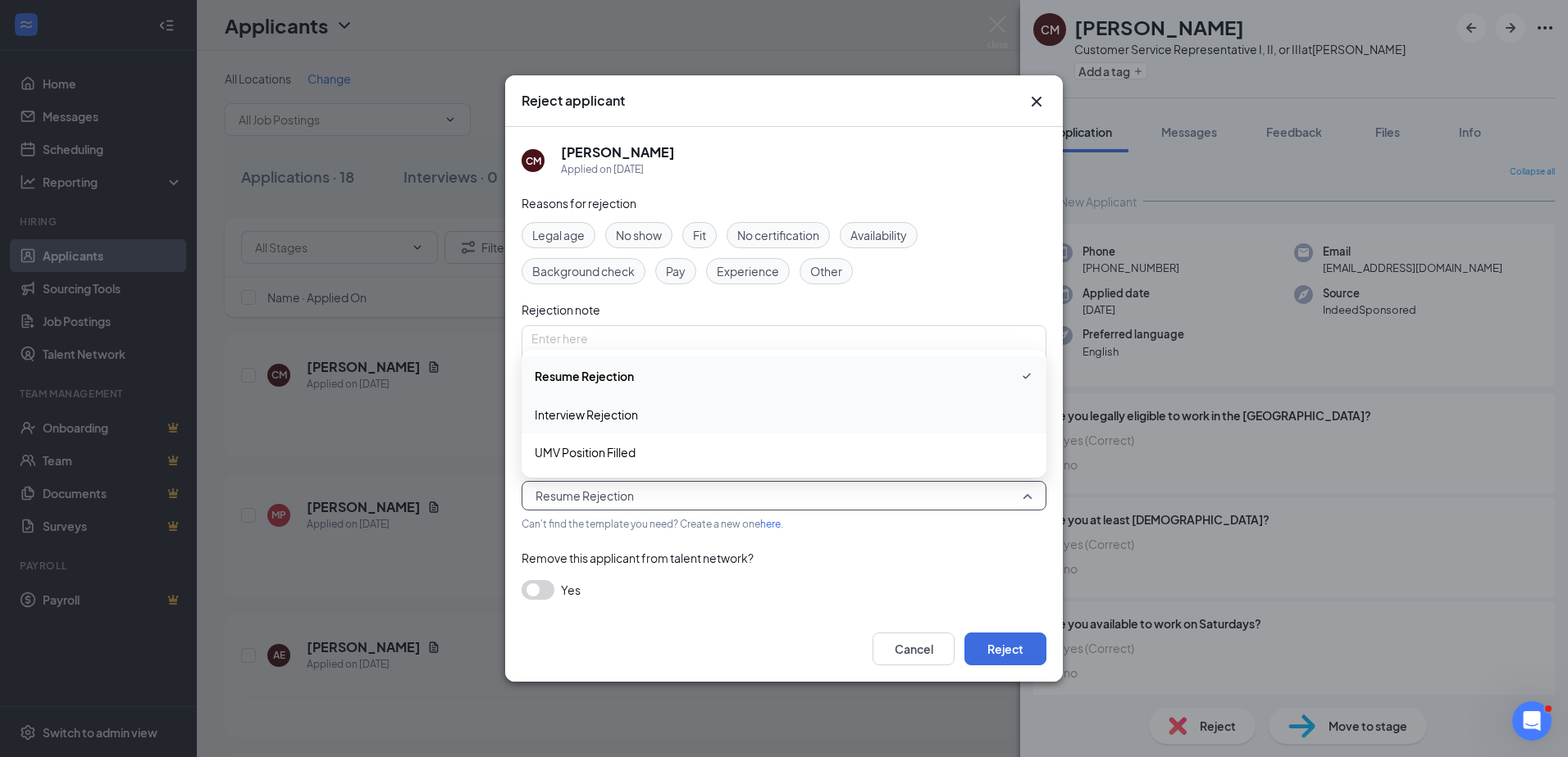
click at [602, 415] on span "Interview Rejection" at bounding box center [586, 415] width 103 height 18
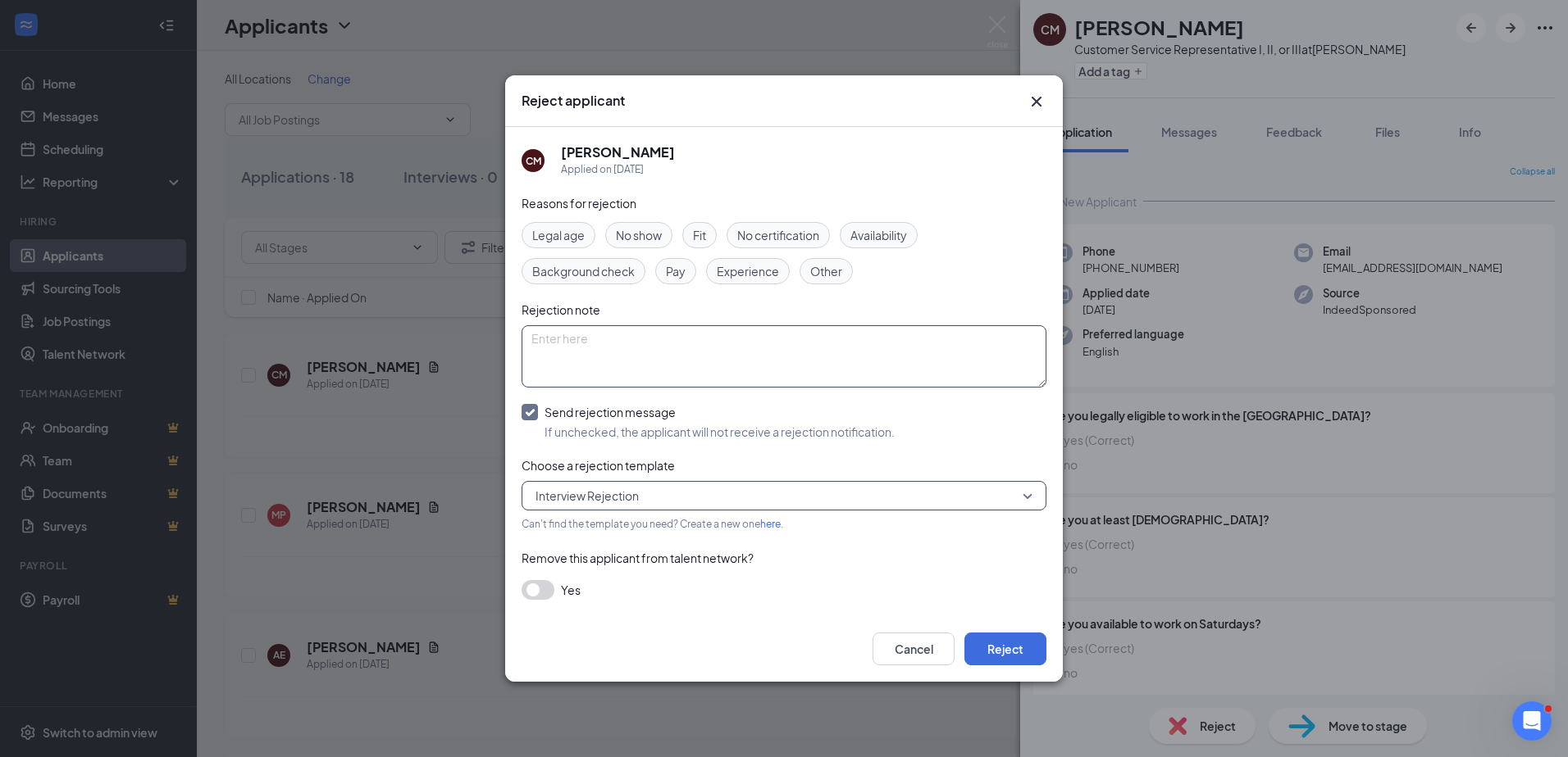
click at [576, 348] on textarea at bounding box center [783, 356] width 525 height 63
click at [706, 237] on span "Fit" at bounding box center [699, 235] width 13 height 18
click at [561, 341] on textarea at bounding box center [783, 356] width 525 height 63
click at [585, 339] on textarea "Comment during interview indicated challenges with handling some customers. "St…" at bounding box center [783, 356] width 525 height 63
type textarea "Comments during interview indicated challenges with handling some customers. "S…"
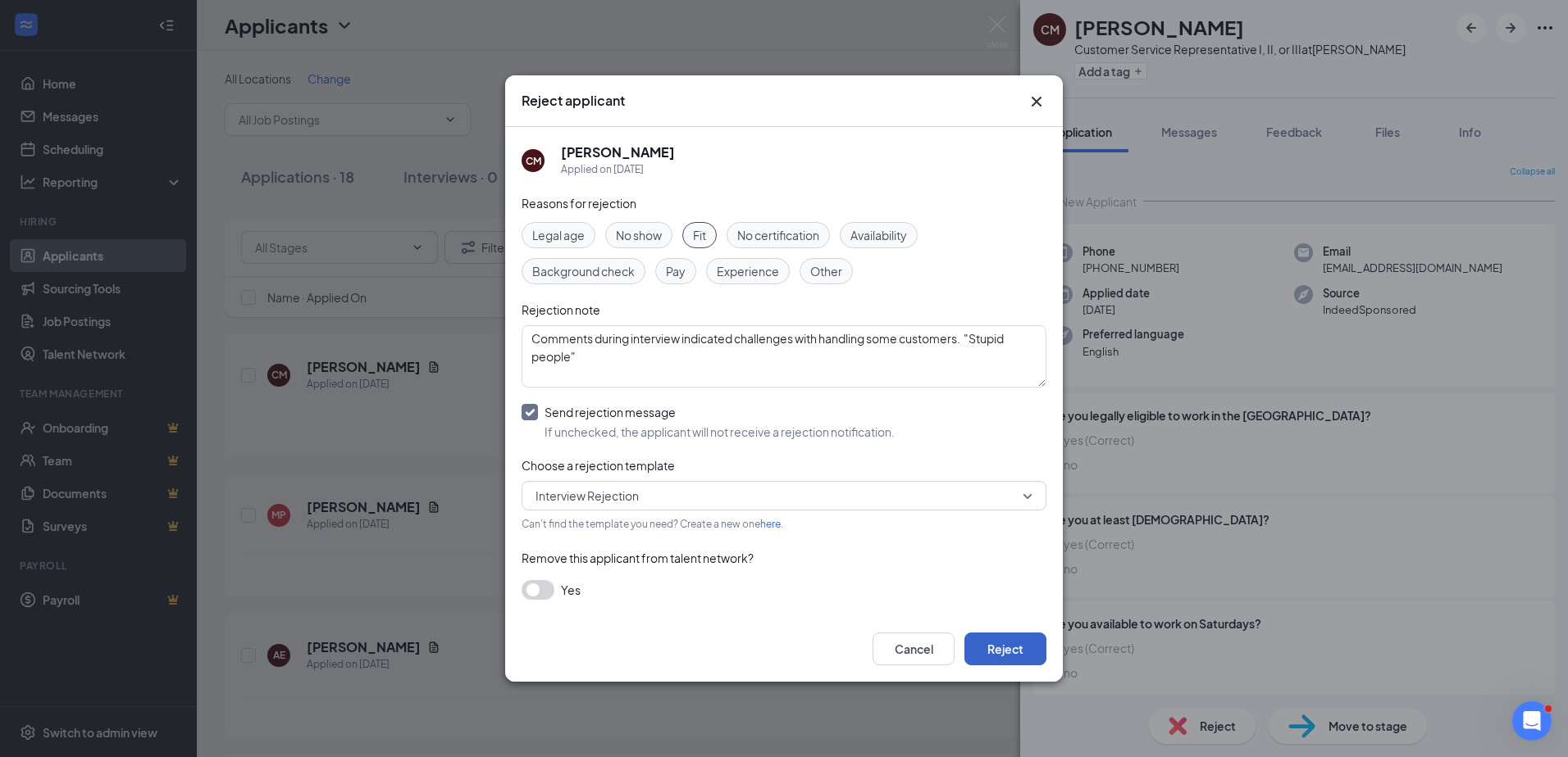
click at [989, 647] on button "Reject" at bounding box center [1005, 649] width 82 height 33
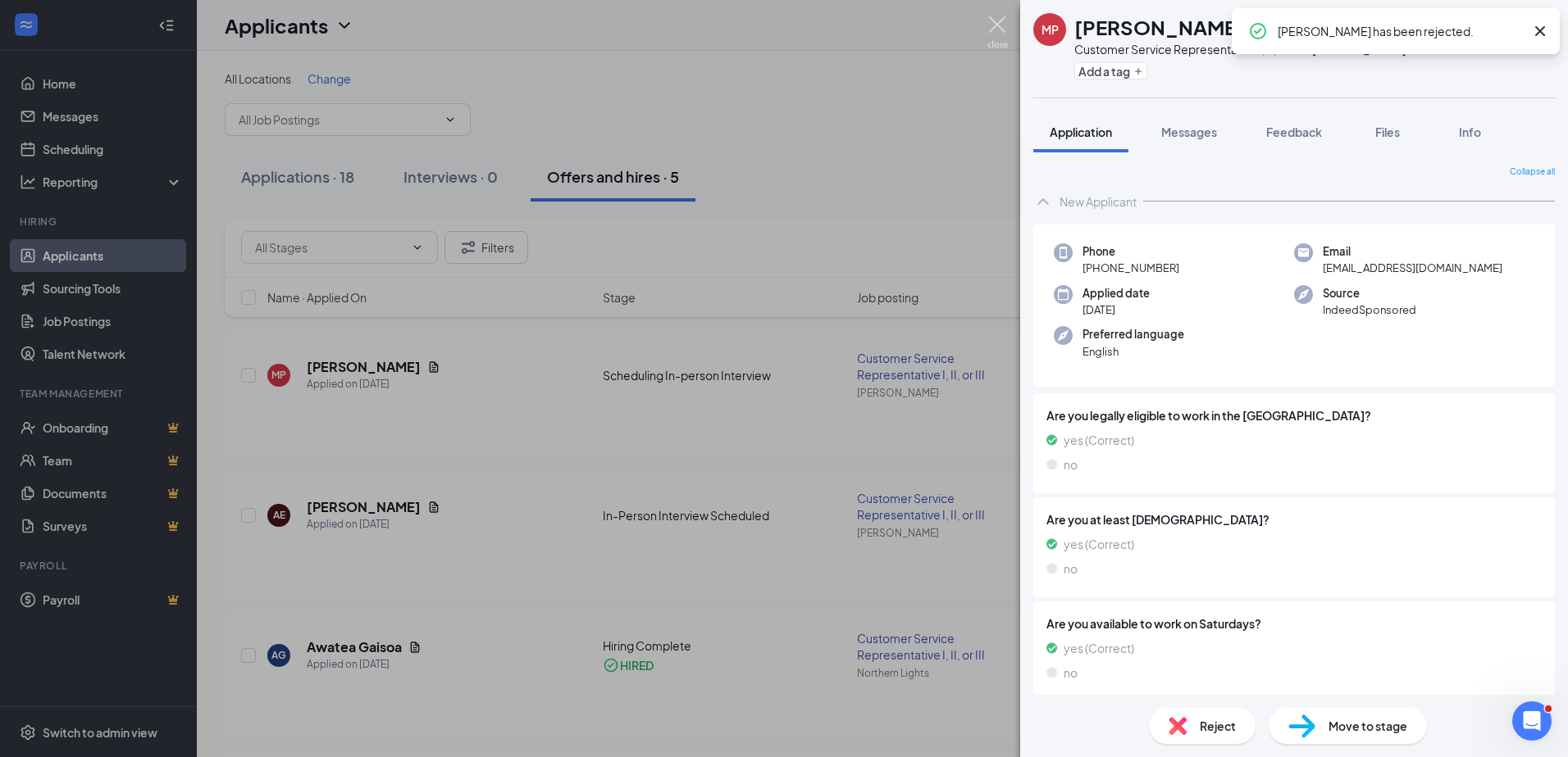
click at [995, 21] on img at bounding box center [998, 32] width 21 height 32
